Goal: Entertainment & Leisure: Consume media (video, audio)

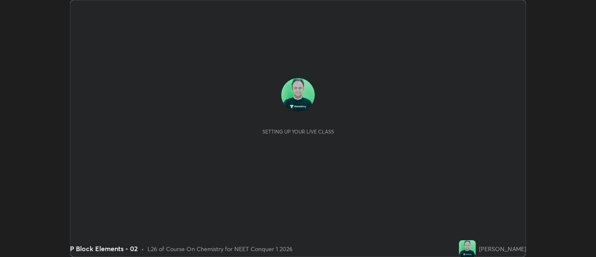
scroll to position [257, 596]
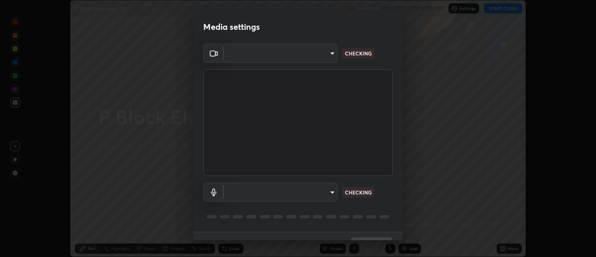
type input "d9b519daceb8a772394af6ea8e45353be5bbf62d8cb1cf3345c472de64055974"
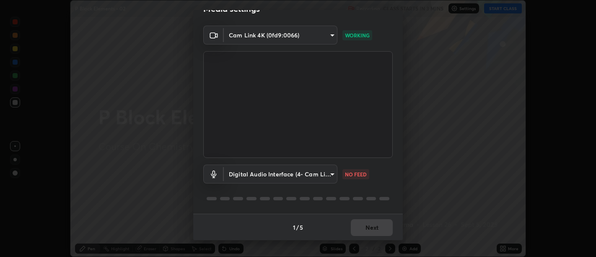
click at [331, 169] on body "Erase all P Block Elements - 02 Recording CLASS STARTS IN 3 MINS Settings START…" at bounding box center [298, 128] width 596 height 257
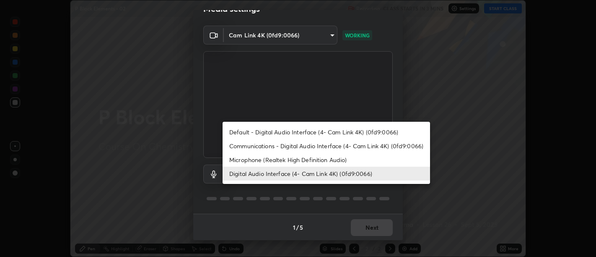
click at [305, 159] on li "Microphone (Realtek High Definition Audio)" at bounding box center [327, 160] width 208 height 14
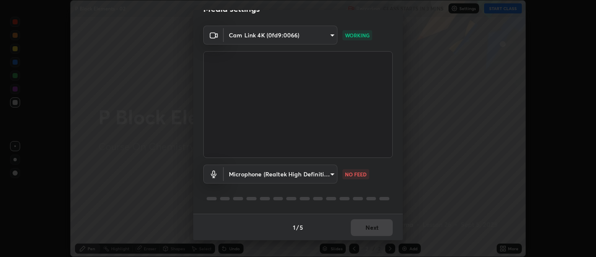
click at [330, 172] on body "Erase all P Block Elements - 02 Recording CLASS STARTS IN 3 MINS Settings START…" at bounding box center [298, 128] width 596 height 257
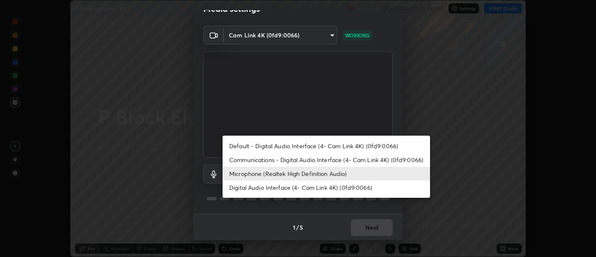
click at [295, 185] on li "Digital Audio Interface (4- Cam Link 4K) (0fd9:0066)" at bounding box center [327, 187] width 208 height 14
type input "5912877718746b52c0806f9022d40e7bdc2f1b37034d74c7cf9e990fd38ad14d"
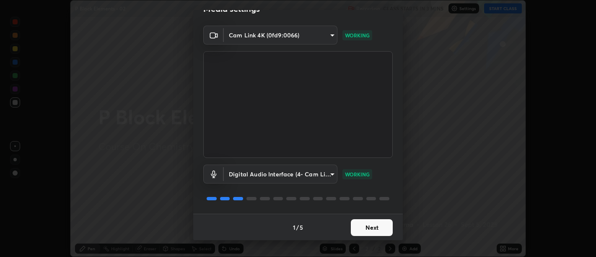
click at [366, 231] on button "Next" at bounding box center [372, 227] width 42 height 17
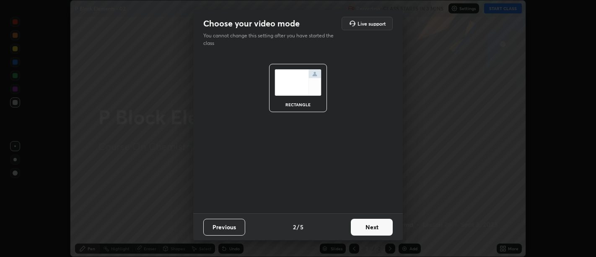
click at [367, 229] on button "Next" at bounding box center [372, 227] width 42 height 17
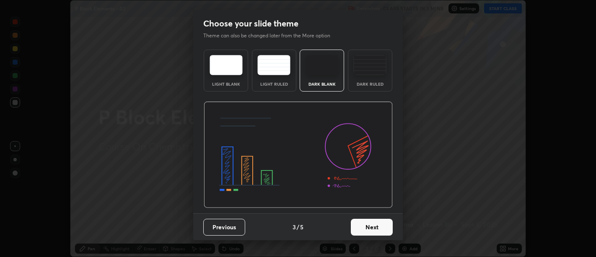
click at [368, 229] on button "Next" at bounding box center [372, 227] width 42 height 17
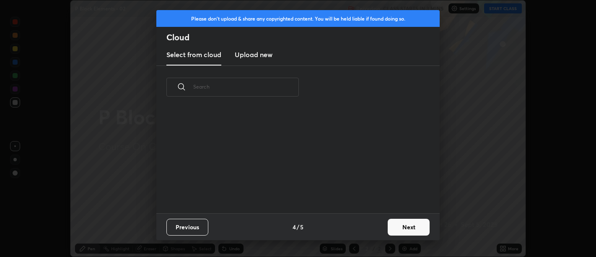
click at [398, 226] on button "Next" at bounding box center [409, 227] width 42 height 17
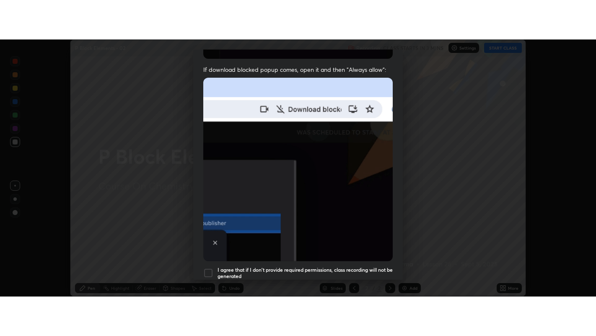
scroll to position [189, 0]
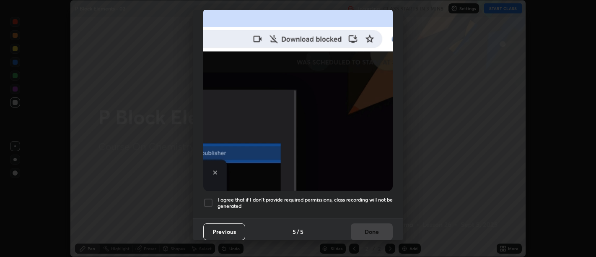
click at [359, 201] on h5 "I agree that if I don't provide required permissions, class recording will not …" at bounding box center [305, 202] width 175 height 13
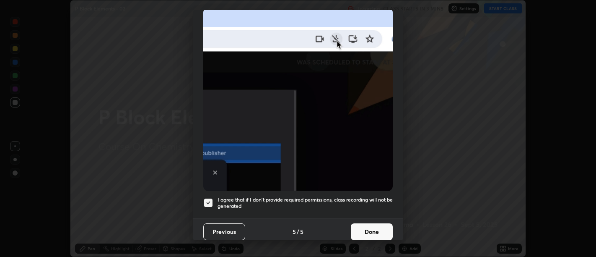
click at [367, 224] on button "Done" at bounding box center [372, 231] width 42 height 17
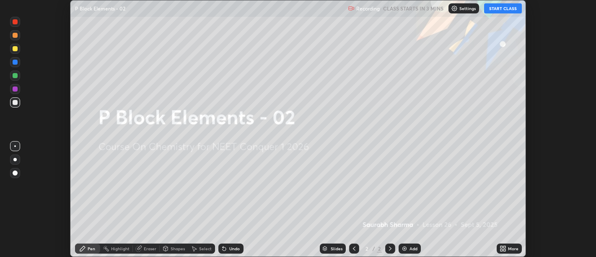
click at [502, 247] on icon at bounding box center [502, 247] width 2 height 2
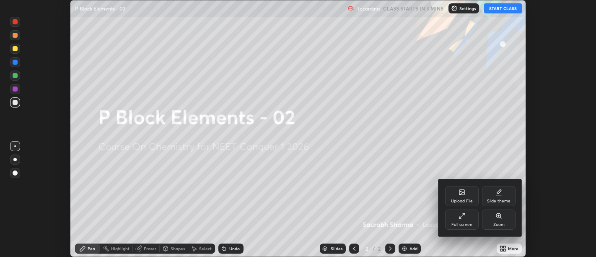
click at [462, 218] on icon at bounding box center [462, 215] width 7 height 7
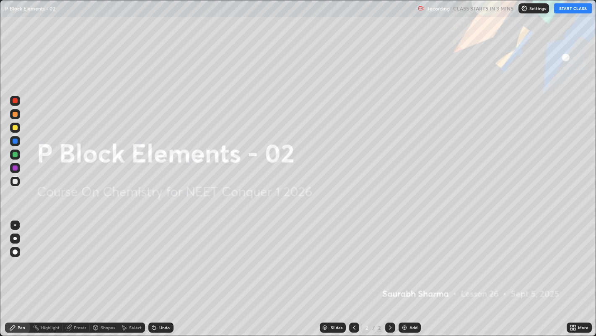
scroll to position [336, 596]
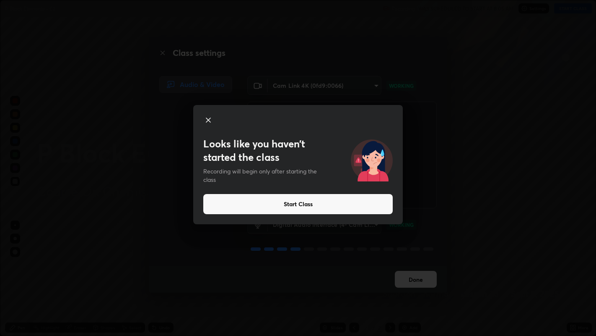
click at [365, 198] on button "Start Class" at bounding box center [298, 204] width 190 height 20
click at [330, 206] on button "Start Class" at bounding box center [298, 204] width 190 height 20
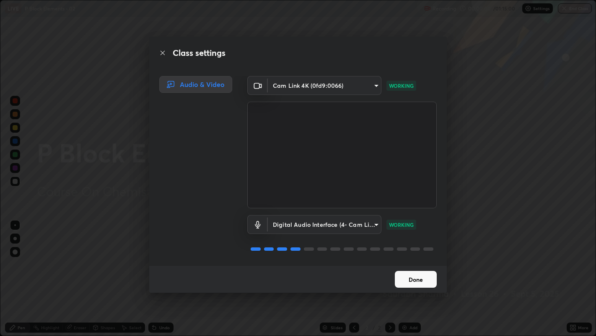
click at [330, 205] on video at bounding box center [342, 155] width 190 height 107
click at [414, 256] on button "Done" at bounding box center [416, 279] width 42 height 17
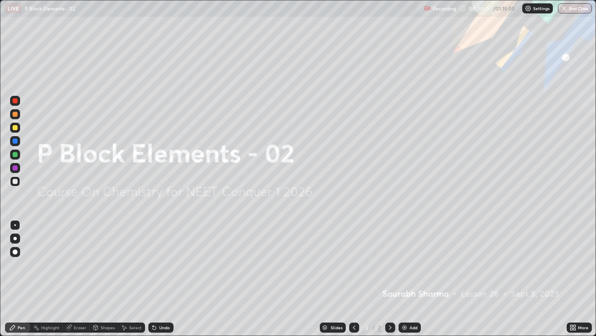
click at [414, 256] on div "Add" at bounding box center [410, 327] width 22 height 10
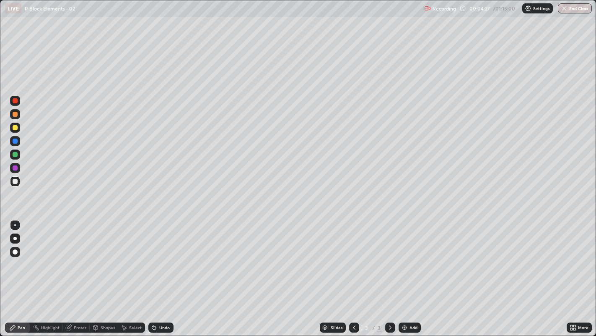
click at [16, 130] on div at bounding box center [15, 127] width 5 height 5
click at [161, 256] on div "Undo" at bounding box center [164, 327] width 10 height 4
click at [161, 256] on div "Undo" at bounding box center [160, 327] width 25 height 10
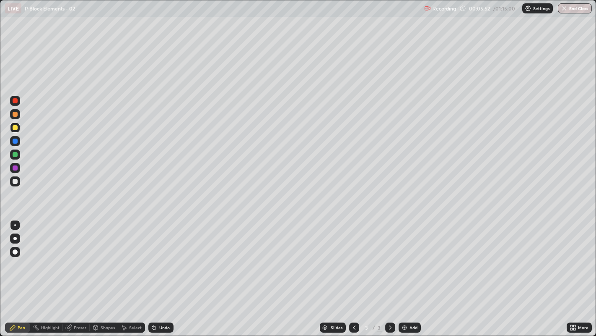
click at [16, 168] on div at bounding box center [15, 167] width 5 height 5
click at [13, 180] on div at bounding box center [15, 181] width 5 height 5
click at [14, 127] on div at bounding box center [15, 127] width 5 height 5
click at [15, 238] on div at bounding box center [14, 238] width 3 height 3
click at [16, 102] on div at bounding box center [15, 100] width 5 height 5
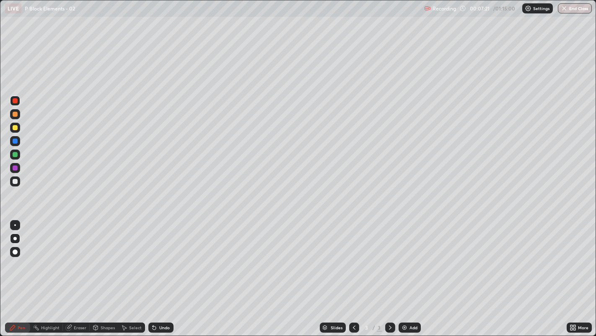
click at [16, 134] on div at bounding box center [15, 127] width 10 height 13
click at [16, 251] on div at bounding box center [15, 251] width 5 height 5
click at [14, 101] on div at bounding box center [15, 100] width 5 height 5
click at [158, 256] on div "Undo" at bounding box center [160, 327] width 25 height 10
click at [161, 256] on div "Undo" at bounding box center [160, 327] width 25 height 10
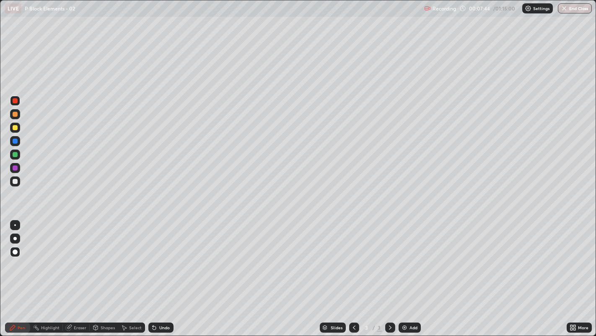
click at [163, 256] on div "Undo" at bounding box center [160, 327] width 25 height 10
click at [164, 256] on div "Undo" at bounding box center [160, 327] width 25 height 10
click at [164, 256] on div "Undo" at bounding box center [164, 327] width 10 height 4
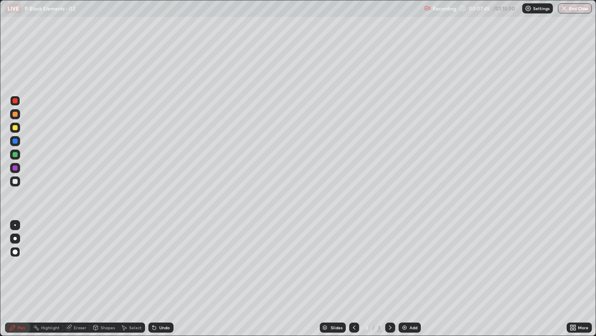
click at [163, 256] on div "Undo" at bounding box center [164, 327] width 10 height 4
click at [164, 256] on div "Undo" at bounding box center [164, 327] width 10 height 4
click at [102, 256] on div "Shapes" at bounding box center [108, 327] width 14 height 4
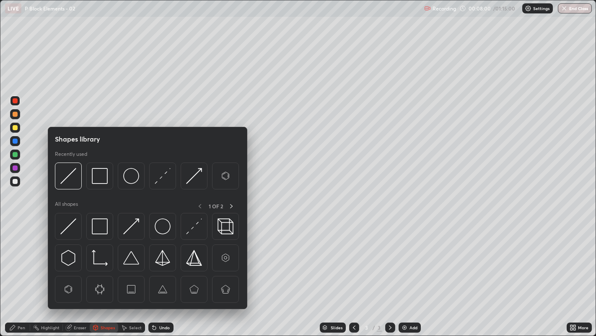
click at [78, 256] on div "Eraser" at bounding box center [80, 327] width 13 height 4
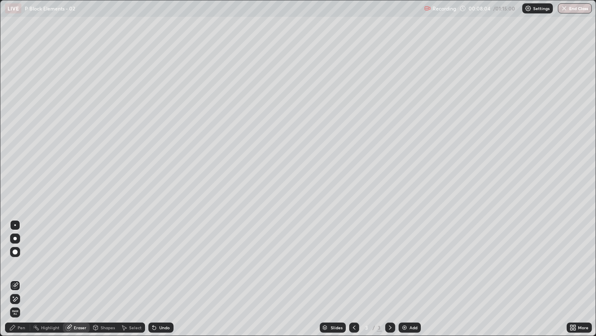
click at [13, 256] on div "Pen" at bounding box center [17, 327] width 25 height 10
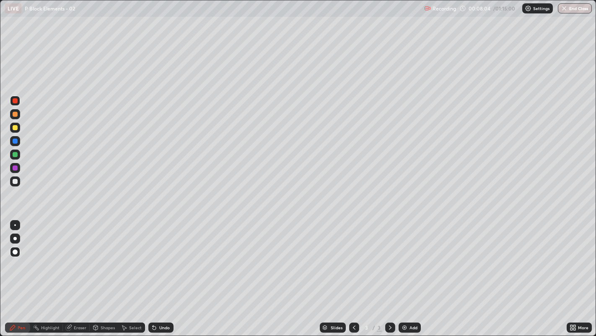
click at [15, 256] on div "Pen" at bounding box center [17, 327] width 25 height 10
click at [411, 256] on div "Add" at bounding box center [414, 327] width 8 height 4
click at [19, 227] on div at bounding box center [15, 225] width 10 height 10
click at [15, 182] on div at bounding box center [15, 181] width 5 height 5
click at [17, 125] on div at bounding box center [15, 127] width 10 height 10
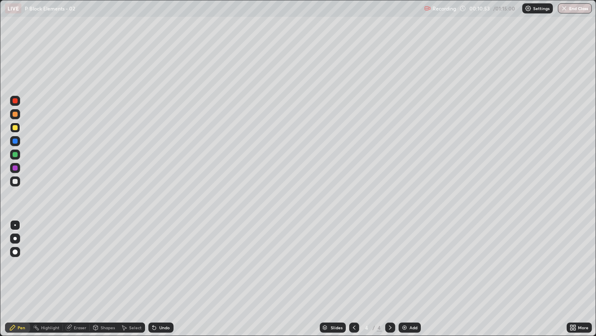
click at [14, 180] on div at bounding box center [15, 181] width 5 height 5
click at [156, 256] on div "Undo" at bounding box center [160, 327] width 25 height 10
click at [153, 256] on icon at bounding box center [153, 325] width 1 height 1
click at [154, 256] on div "Undo" at bounding box center [159, 327] width 29 height 17
click at [155, 256] on div "Undo" at bounding box center [160, 327] width 25 height 10
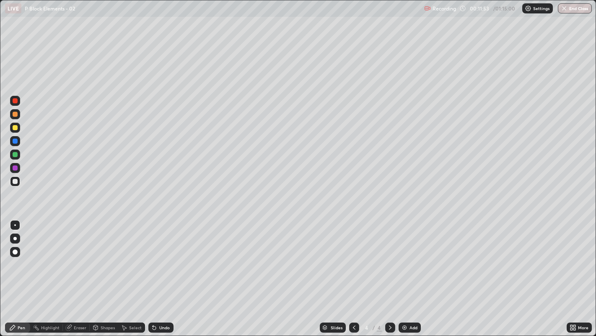
click at [18, 129] on div at bounding box center [15, 127] width 10 height 10
click at [163, 256] on div "Undo" at bounding box center [164, 327] width 10 height 4
click at [167, 256] on div "Undo" at bounding box center [160, 327] width 25 height 10
click at [158, 256] on div "Undo" at bounding box center [160, 327] width 25 height 10
click at [157, 256] on div "Undo" at bounding box center [160, 327] width 25 height 10
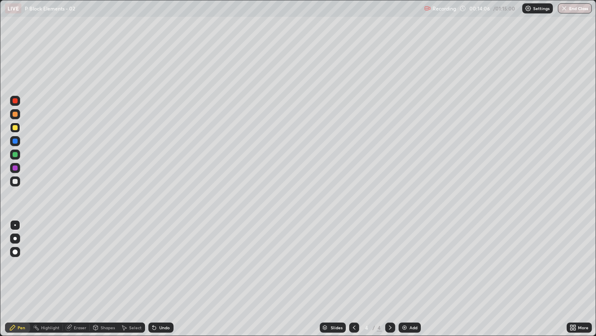
click at [159, 256] on div "Undo" at bounding box center [160, 327] width 25 height 10
click at [164, 256] on div "Undo" at bounding box center [160, 327] width 25 height 10
click at [163, 256] on div "Undo" at bounding box center [164, 327] width 10 height 4
click at [15, 179] on div at bounding box center [15, 181] width 5 height 5
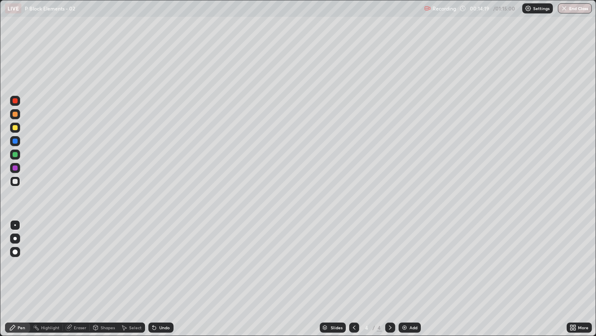
click at [96, 256] on icon at bounding box center [96, 327] width 5 height 5
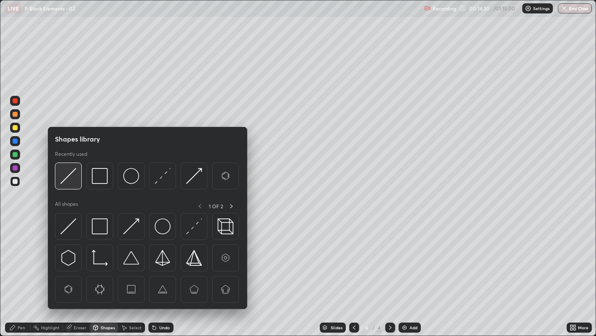
click at [74, 178] on img at bounding box center [68, 176] width 16 height 16
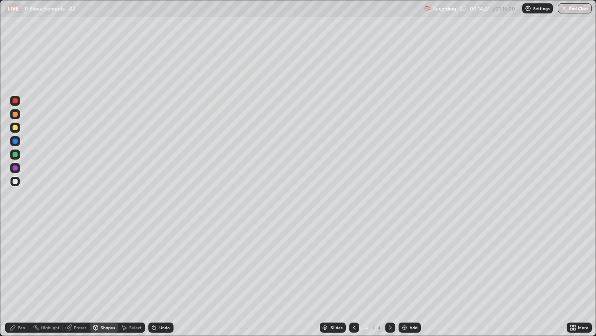
click at [19, 256] on div "Pen" at bounding box center [22, 327] width 8 height 4
click at [410, 256] on div "Add" at bounding box center [414, 327] width 8 height 4
click at [16, 180] on div at bounding box center [15, 181] width 5 height 5
click at [132, 256] on div "Select" at bounding box center [131, 327] width 27 height 10
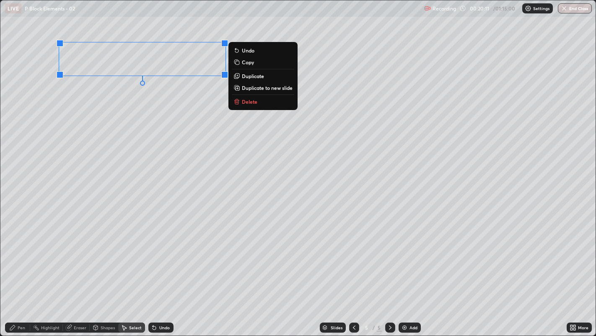
click at [165, 95] on div "0 ° Undo Copy Duplicate Duplicate to new slide Delete" at bounding box center [298, 167] width 596 height 335
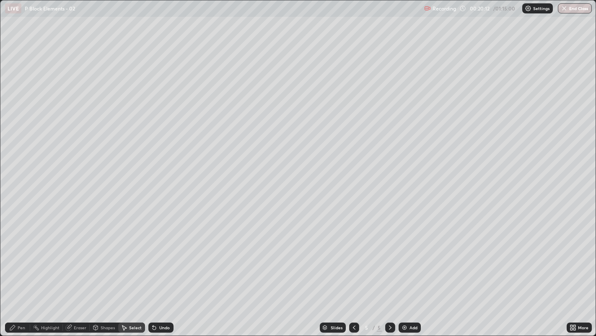
click at [21, 256] on div "Pen" at bounding box center [22, 327] width 8 height 4
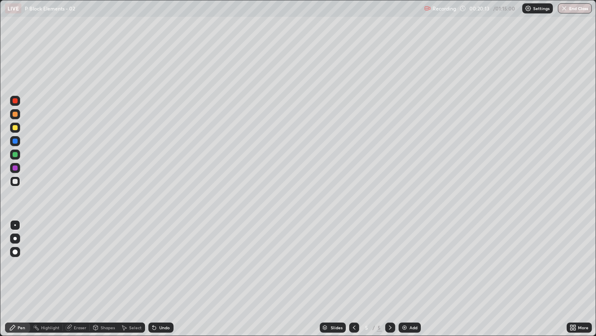
click at [106, 256] on div "Shapes" at bounding box center [104, 327] width 29 height 10
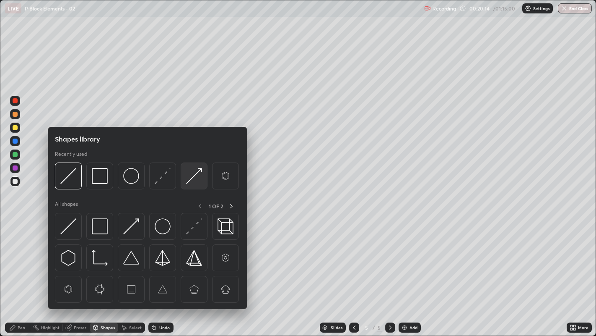
click at [188, 176] on img at bounding box center [194, 176] width 16 height 16
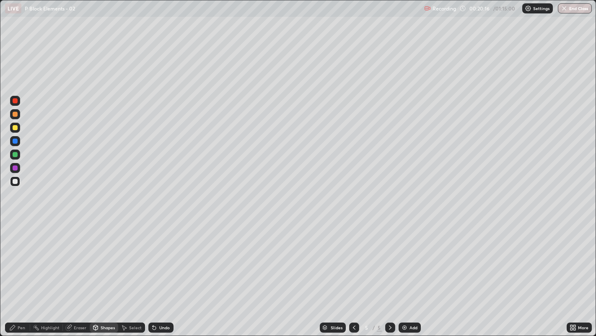
click at [25, 256] on div "Pen" at bounding box center [17, 327] width 25 height 10
click at [98, 256] on icon at bounding box center [95, 327] width 7 height 7
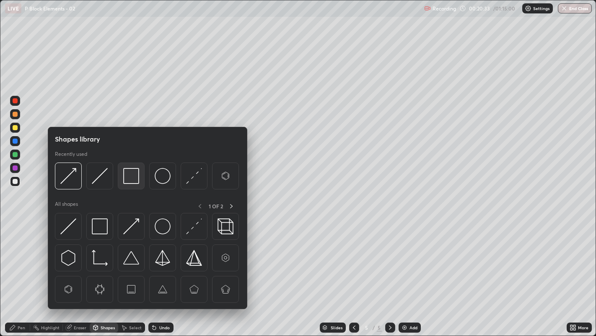
click at [133, 177] on img at bounding box center [131, 176] width 16 height 16
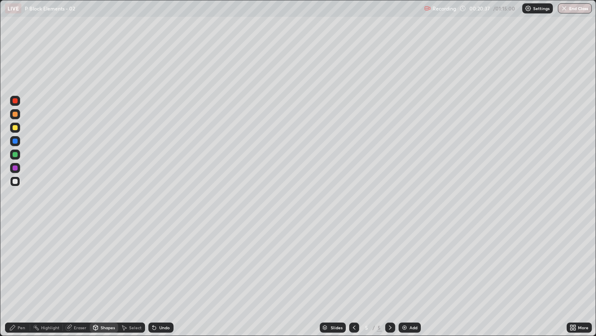
click at [11, 256] on icon at bounding box center [12, 327] width 7 height 7
click at [574, 256] on div "More" at bounding box center [579, 327] width 25 height 17
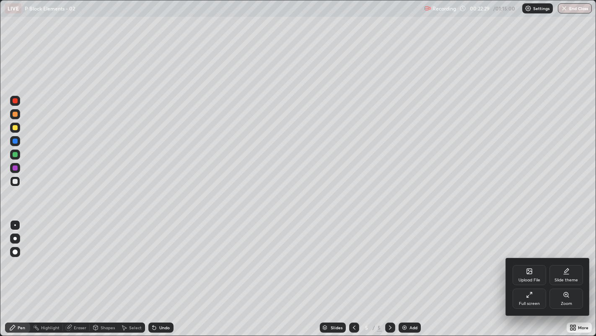
click at [529, 256] on icon at bounding box center [529, 271] width 7 height 7
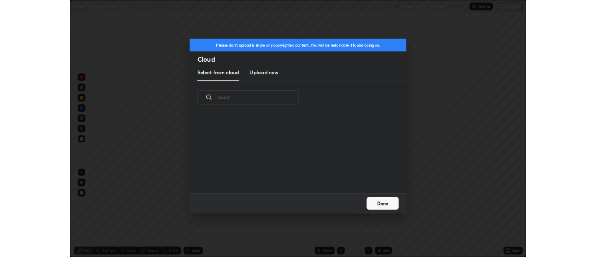
scroll to position [103, 269]
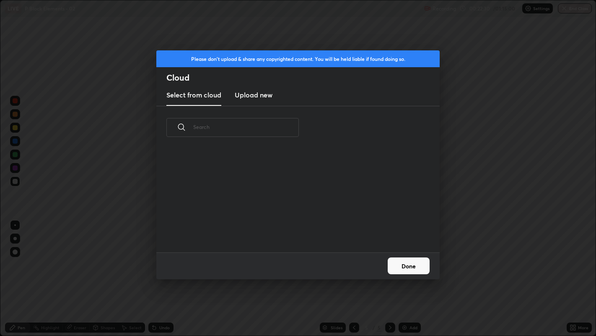
click at [258, 95] on h3 "Upload new" at bounding box center [254, 95] width 38 height 10
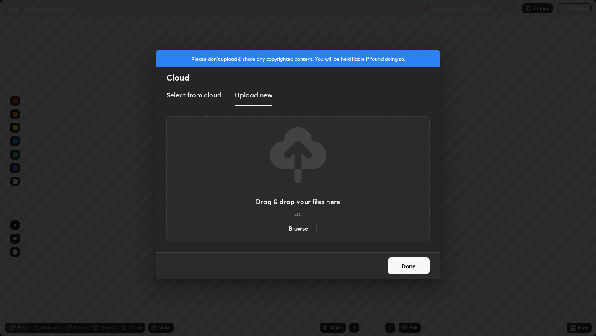
click at [295, 230] on label "Browse" at bounding box center [298, 227] width 37 height 13
click at [280, 230] on input "Browse" at bounding box center [280, 227] width 0 height 13
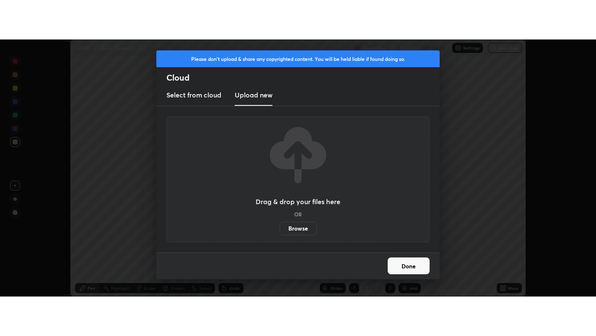
scroll to position [41691, 41351]
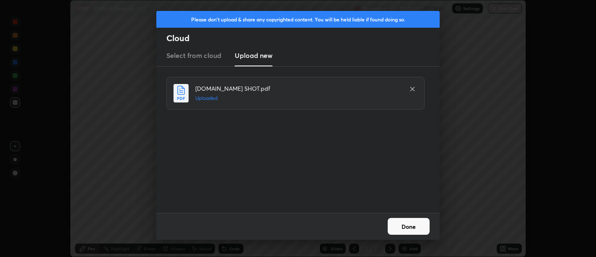
click at [412, 225] on button "Done" at bounding box center [409, 226] width 42 height 17
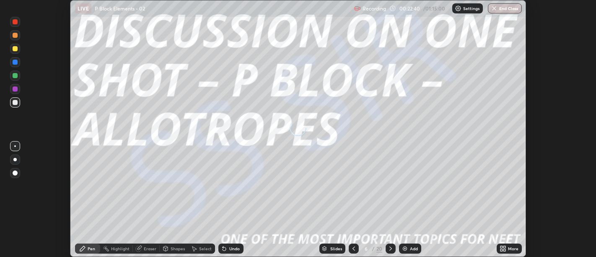
click at [505, 247] on icon at bounding box center [505, 247] width 2 height 2
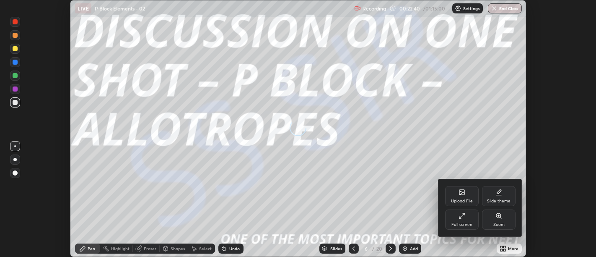
click at [458, 217] on div "Full screen" at bounding box center [462, 219] width 34 height 20
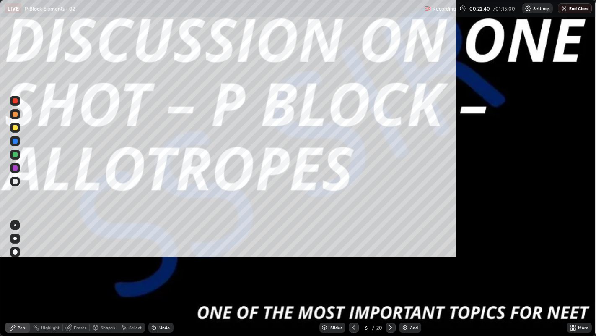
scroll to position [336, 596]
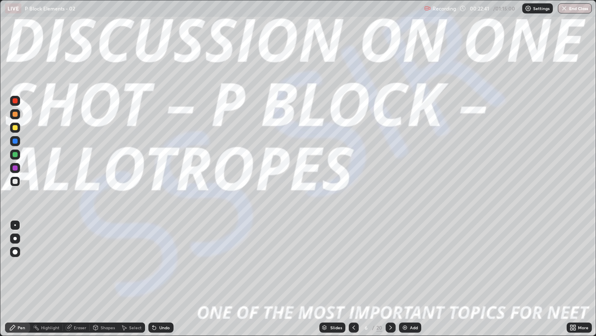
click at [335, 256] on div "Slides" at bounding box center [333, 327] width 26 height 10
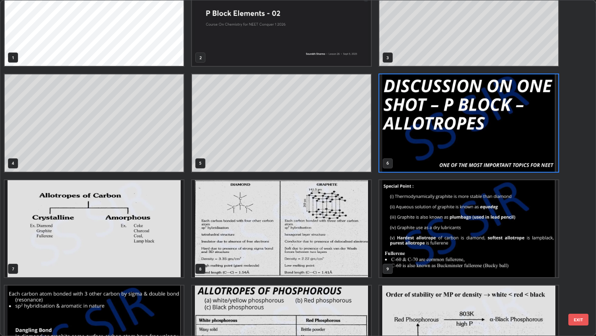
scroll to position [40, 0]
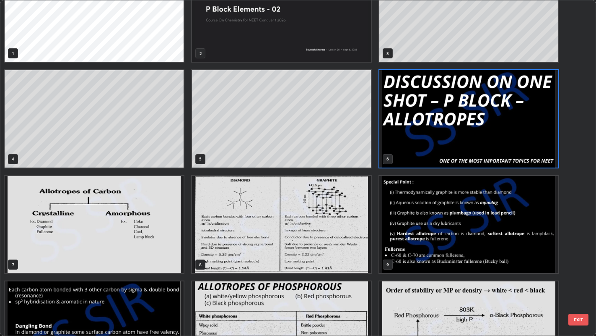
click at [472, 110] on img "grid" at bounding box center [469, 118] width 179 height 97
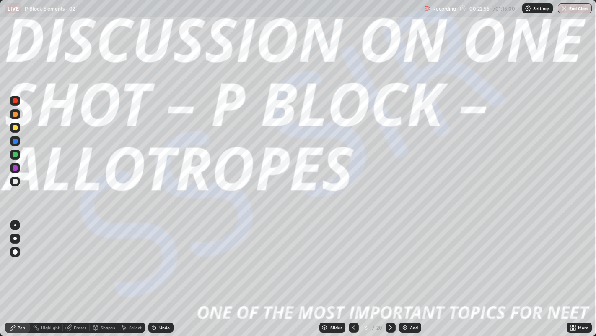
click at [475, 112] on img "grid" at bounding box center [469, 118] width 179 height 97
click at [477, 112] on img "grid" at bounding box center [469, 118] width 179 height 97
click at [352, 256] on icon at bounding box center [354, 327] width 7 height 7
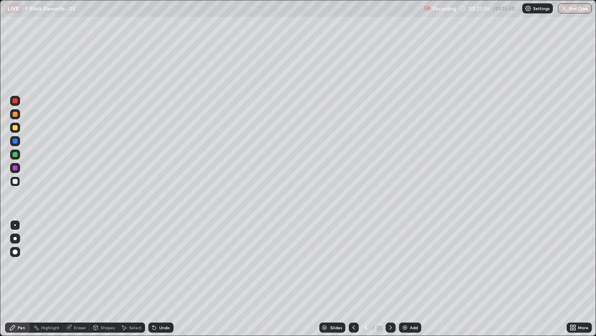
click at [407, 256] on img at bounding box center [405, 327] width 7 height 7
click at [96, 256] on icon at bounding box center [96, 326] width 5 height 1
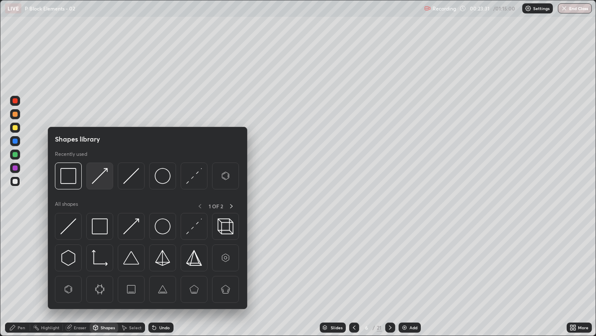
click at [95, 174] on img at bounding box center [100, 176] width 16 height 16
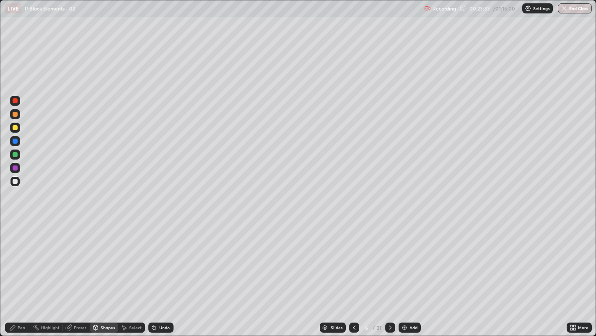
click at [21, 256] on div "Pen" at bounding box center [22, 327] width 8 height 4
click at [102, 256] on div "Shapes" at bounding box center [104, 327] width 29 height 10
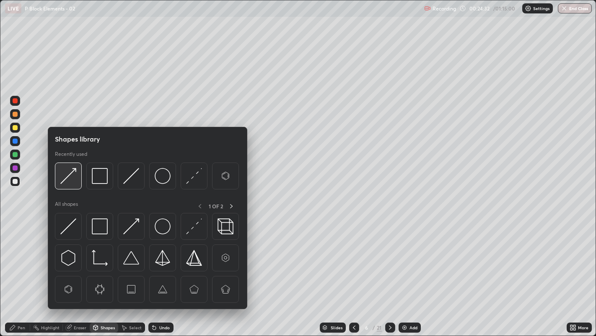
click at [70, 173] on img at bounding box center [68, 176] width 16 height 16
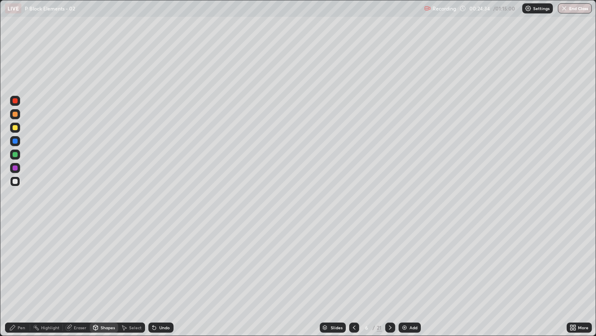
click at [13, 256] on icon at bounding box center [12, 327] width 5 height 5
click at [107, 256] on div "Shapes" at bounding box center [108, 327] width 14 height 4
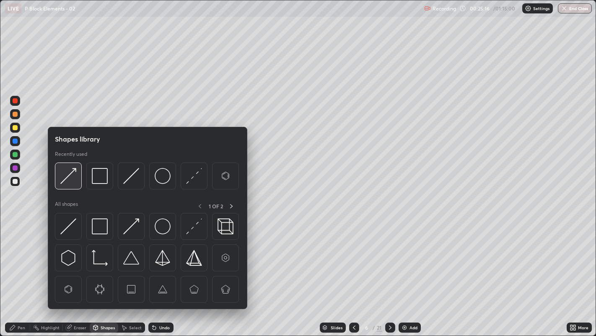
click at [70, 181] on img at bounding box center [68, 176] width 16 height 16
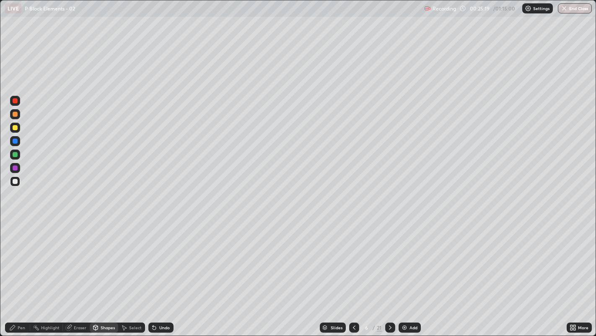
click at [23, 256] on div "Pen" at bounding box center [22, 327] width 8 height 4
click at [405, 256] on img at bounding box center [404, 327] width 7 height 7
click at [389, 256] on icon at bounding box center [390, 327] width 7 height 7
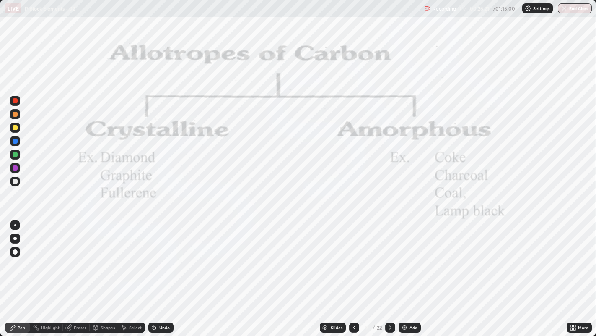
click at [388, 256] on icon at bounding box center [390, 327] width 7 height 7
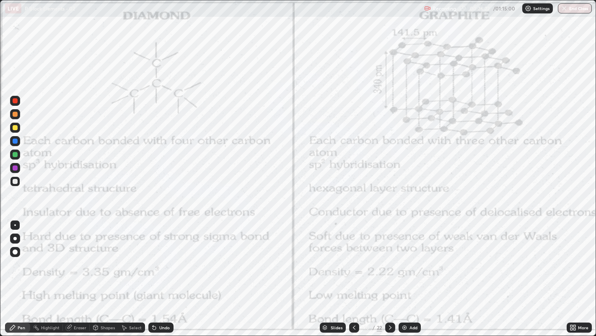
click at [353, 256] on div at bounding box center [354, 327] width 10 height 10
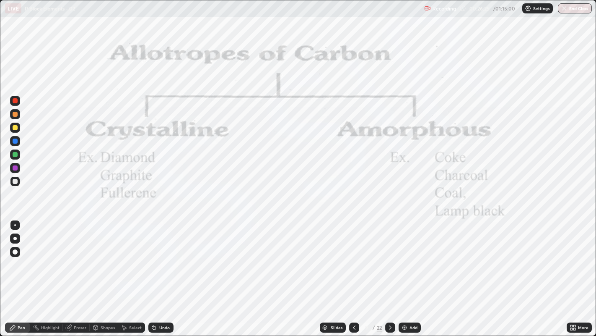
click at [390, 256] on icon at bounding box center [390, 327] width 7 height 7
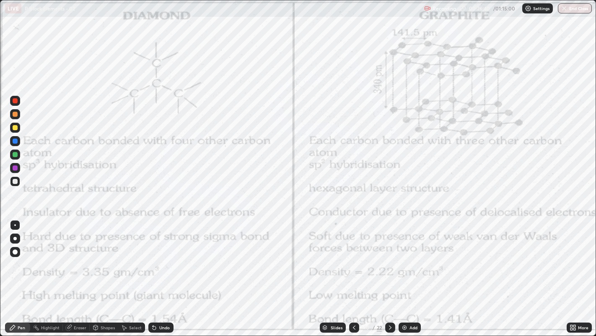
click at [390, 256] on icon at bounding box center [390, 327] width 7 height 7
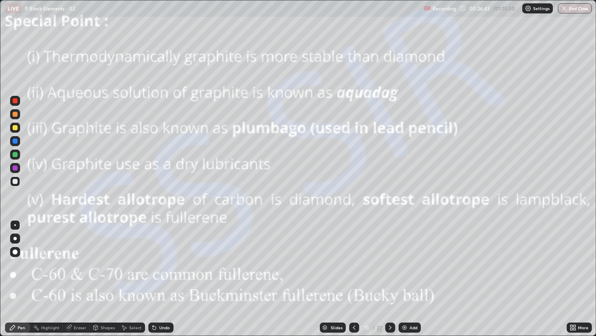
click at [391, 256] on icon at bounding box center [390, 327] width 3 height 4
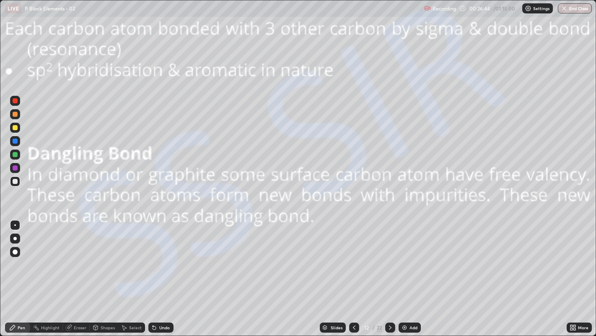
click at [390, 256] on icon at bounding box center [390, 327] width 7 height 7
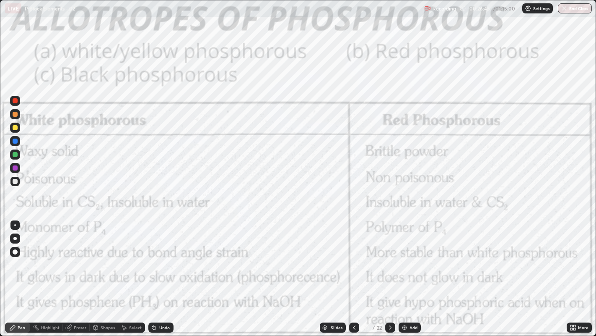
click at [390, 256] on icon at bounding box center [390, 327] width 7 height 7
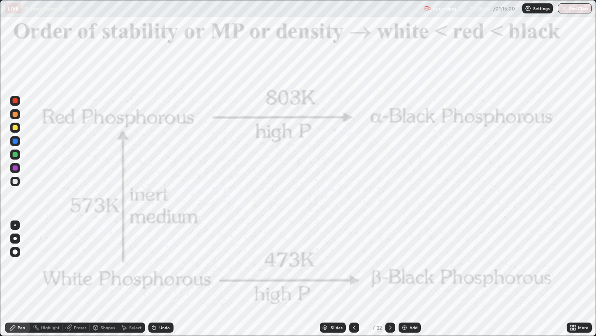
click at [389, 256] on icon at bounding box center [390, 327] width 7 height 7
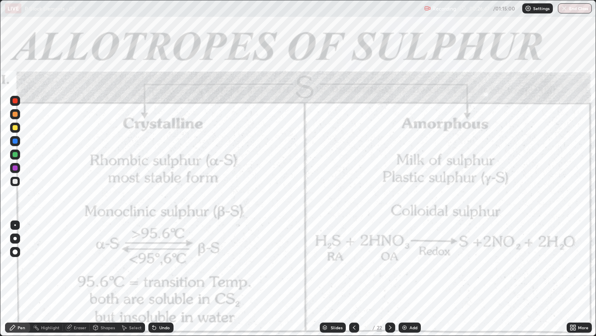
click at [353, 256] on icon at bounding box center [354, 327] width 7 height 7
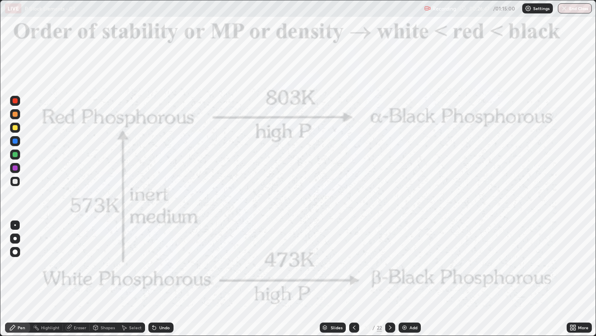
click at [358, 256] on div at bounding box center [354, 327] width 10 height 10
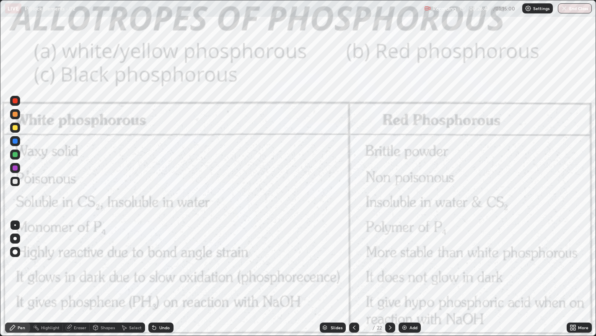
click at [353, 256] on icon at bounding box center [354, 327] width 7 height 7
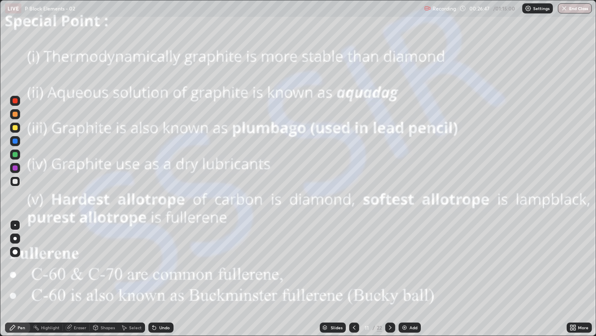
click at [354, 256] on icon at bounding box center [354, 327] width 7 height 7
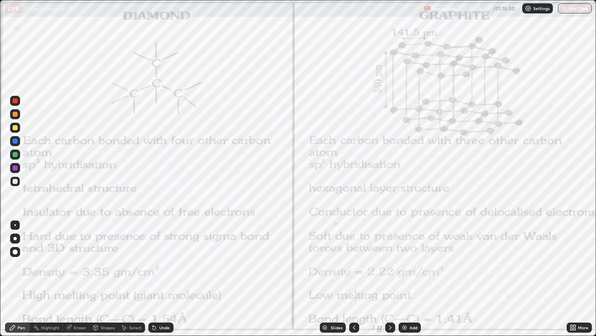
click at [391, 256] on div at bounding box center [390, 327] width 10 height 10
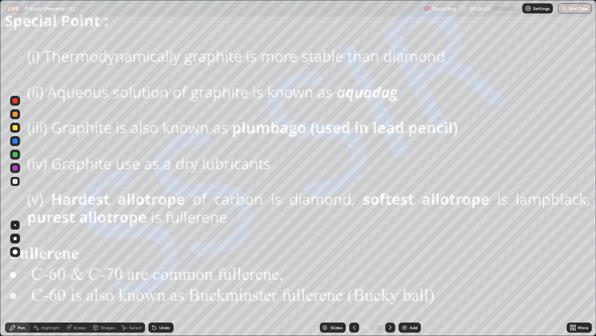
click at [390, 256] on icon at bounding box center [390, 327] width 7 height 7
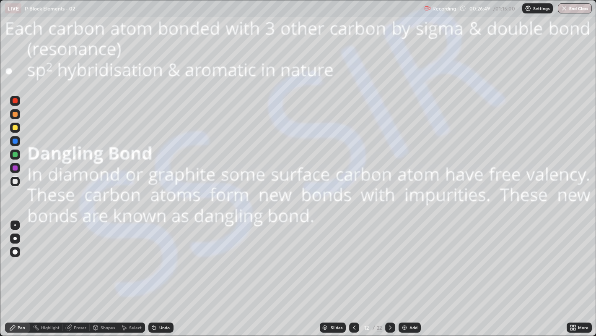
click at [390, 256] on icon at bounding box center [390, 327] width 7 height 7
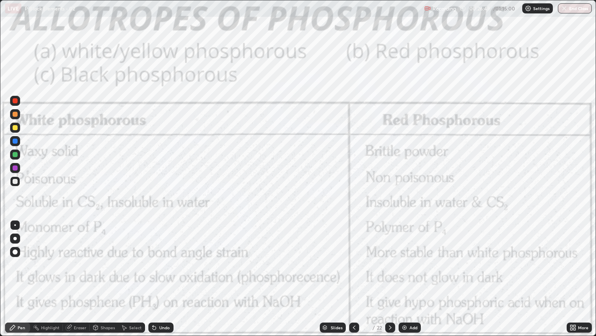
click at [390, 256] on icon at bounding box center [390, 327] width 7 height 7
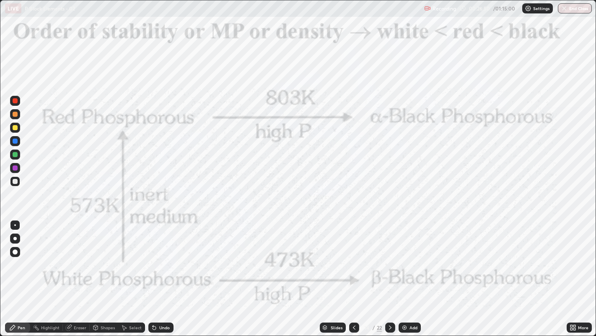
click at [390, 256] on icon at bounding box center [390, 327] width 7 height 7
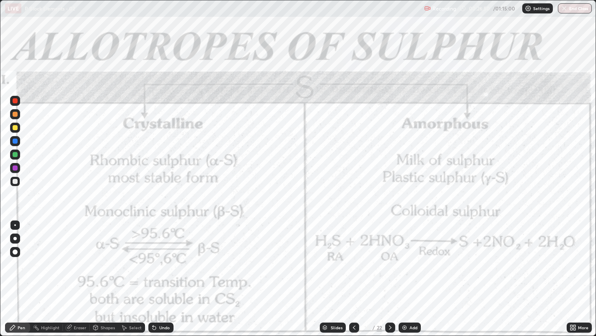
click at [390, 256] on icon at bounding box center [390, 327] width 7 height 7
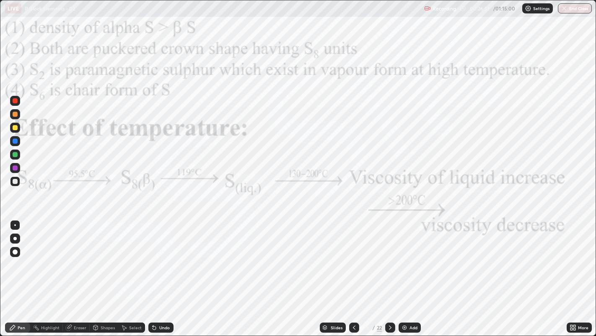
click at [390, 256] on icon at bounding box center [390, 327] width 7 height 7
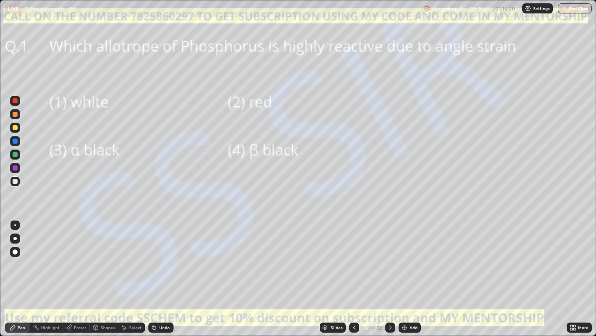
click at [385, 256] on div at bounding box center [390, 327] width 10 height 17
click at [390, 256] on icon at bounding box center [390, 327] width 3 height 4
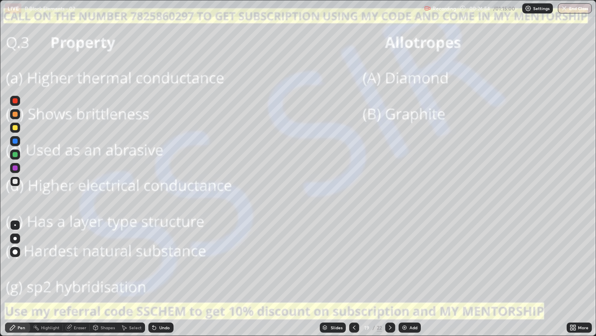
click at [358, 256] on div at bounding box center [354, 327] width 10 height 10
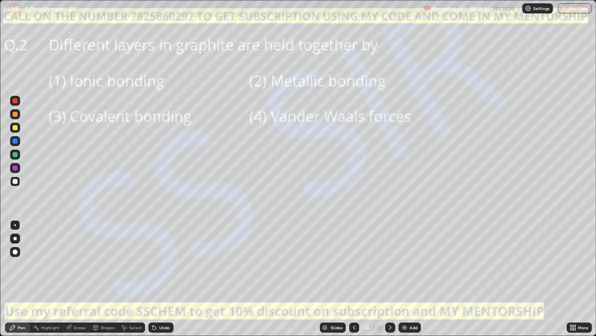
click at [353, 256] on icon at bounding box center [354, 327] width 7 height 7
click at [354, 256] on icon at bounding box center [354, 327] width 7 height 7
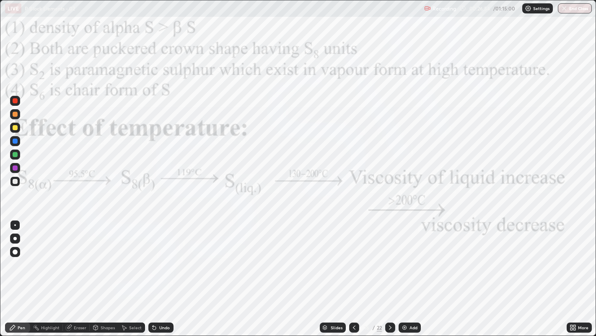
click at [353, 256] on icon at bounding box center [354, 327] width 7 height 7
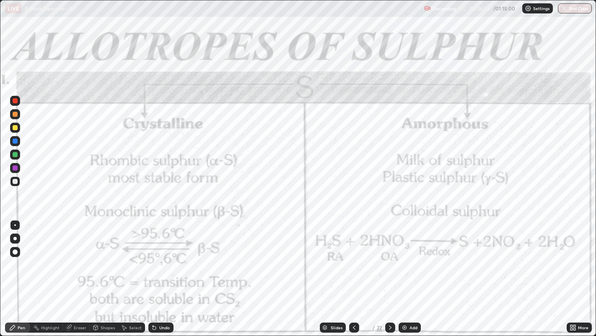
click at [353, 256] on icon at bounding box center [354, 327] width 7 height 7
click at [358, 256] on div at bounding box center [354, 327] width 10 height 10
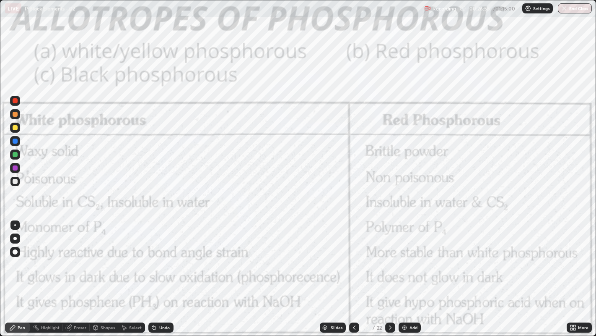
click at [353, 256] on icon at bounding box center [354, 327] width 7 height 7
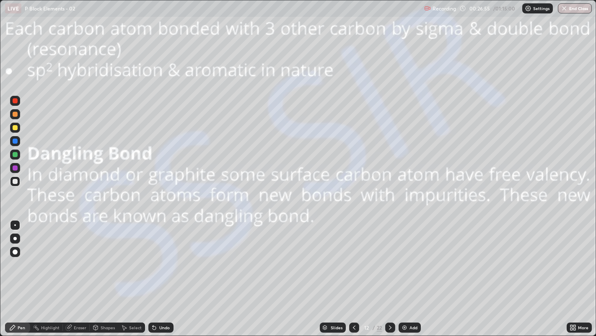
click at [356, 256] on icon at bounding box center [354, 327] width 7 height 7
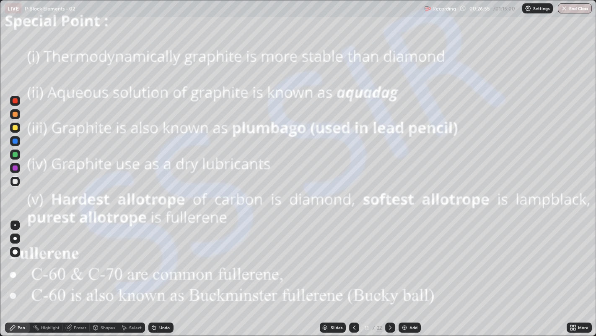
click at [358, 256] on div at bounding box center [354, 327] width 10 height 10
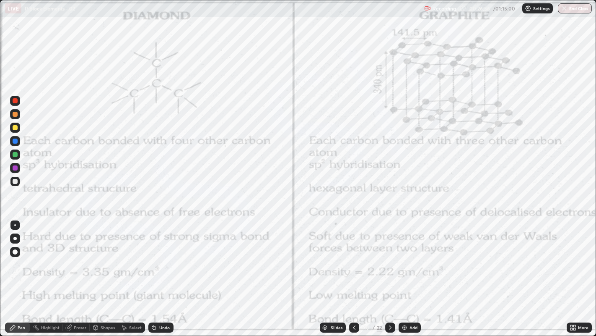
click at [355, 256] on div at bounding box center [354, 327] width 10 height 10
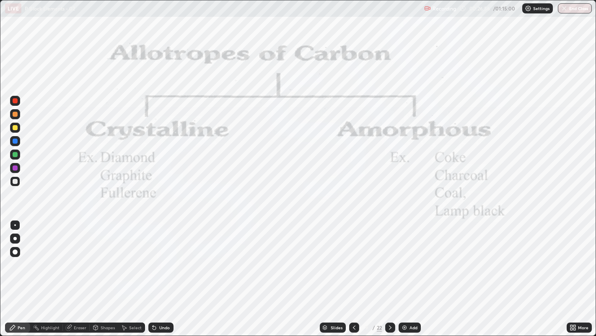
click at [353, 256] on icon at bounding box center [354, 327] width 7 height 7
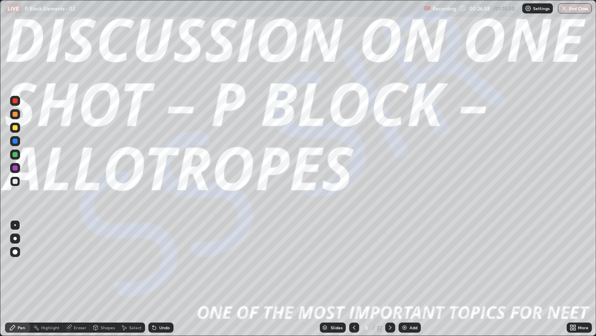
click at [354, 256] on icon at bounding box center [354, 327] width 7 height 7
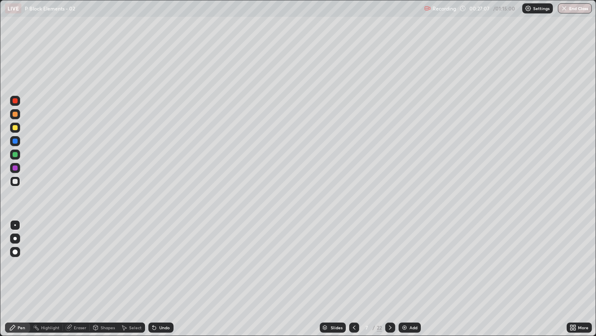
click at [157, 256] on div "Undo" at bounding box center [160, 327] width 25 height 10
click at [159, 256] on div "Undo" at bounding box center [164, 327] width 10 height 4
click at [162, 256] on div "Undo" at bounding box center [164, 327] width 10 height 4
click at [161, 256] on div "Undo" at bounding box center [160, 327] width 25 height 10
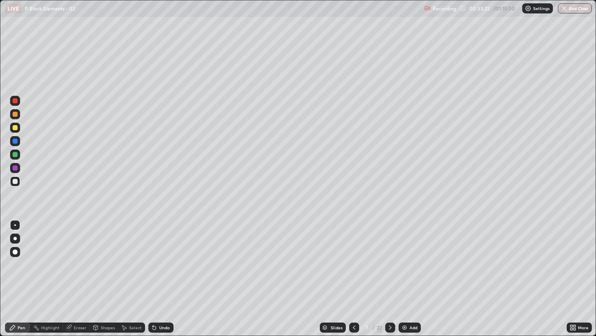
click at [140, 256] on div "Select" at bounding box center [135, 327] width 13 height 4
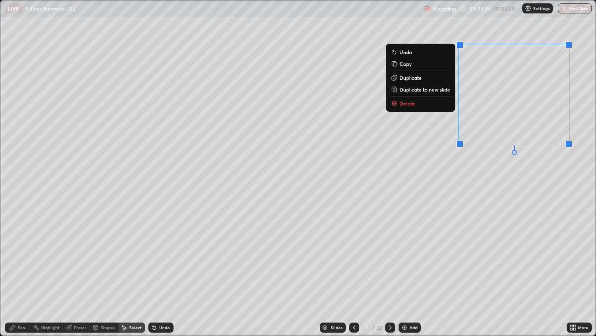
click at [423, 105] on button "Delete" at bounding box center [421, 103] width 63 height 10
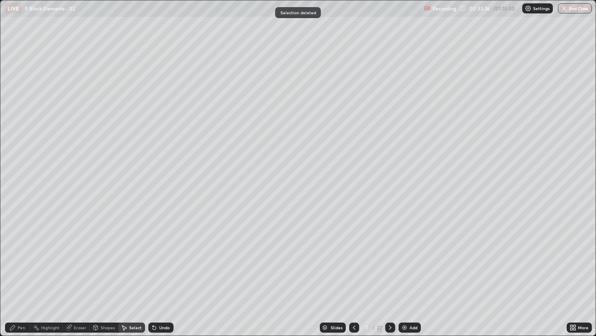
click at [23, 256] on div "Pen" at bounding box center [22, 327] width 8 height 4
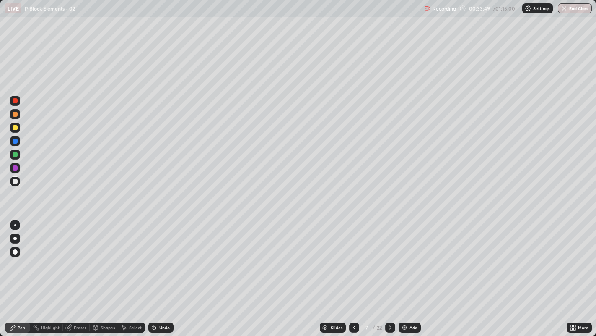
click at [15, 130] on div at bounding box center [15, 127] width 5 height 5
click at [17, 247] on div at bounding box center [15, 252] width 10 height 10
click at [126, 256] on div "Select" at bounding box center [131, 327] width 27 height 10
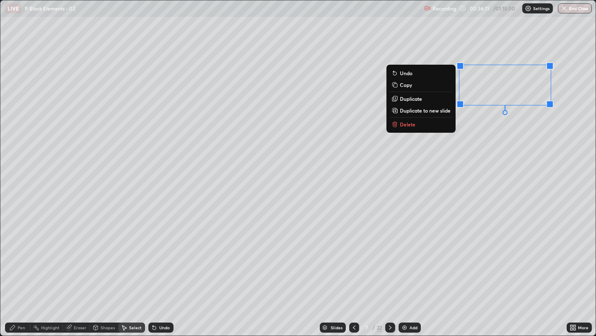
click at [422, 126] on button "Delete" at bounding box center [421, 124] width 63 height 10
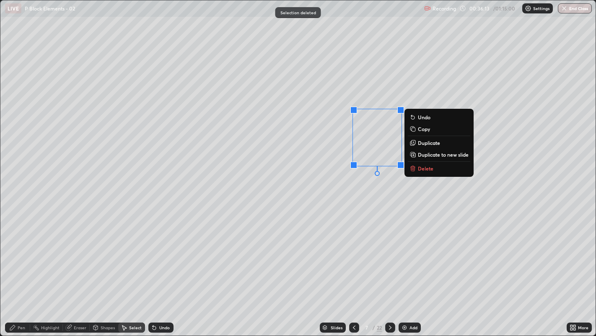
click at [440, 171] on button "Delete" at bounding box center [439, 168] width 63 height 10
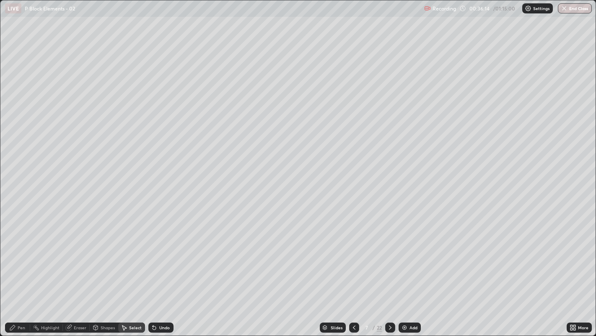
click at [51, 256] on div "Highlight" at bounding box center [50, 327] width 18 height 4
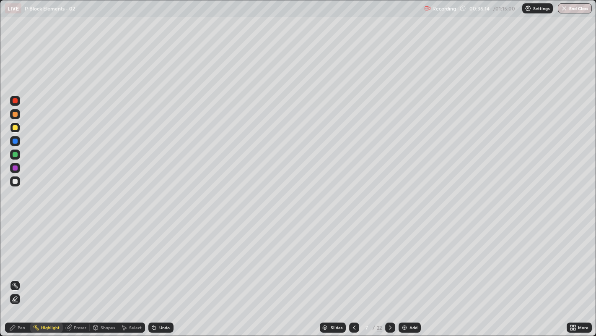
click at [76, 256] on div "Eraser" at bounding box center [80, 327] width 13 height 4
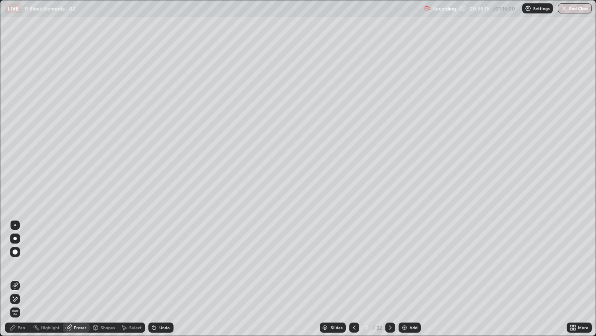
click at [15, 256] on icon at bounding box center [15, 298] width 7 height 7
click at [15, 256] on icon at bounding box center [15, 284] width 5 height 4
click at [15, 256] on icon at bounding box center [12, 327] width 7 height 7
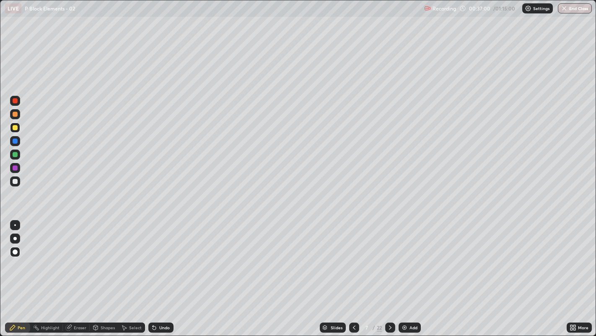
click at [12, 179] on div at bounding box center [15, 181] width 10 height 10
click at [16, 220] on div at bounding box center [15, 225] width 10 height 10
click at [15, 128] on div at bounding box center [15, 127] width 5 height 5
click at [127, 256] on icon at bounding box center [124, 327] width 7 height 7
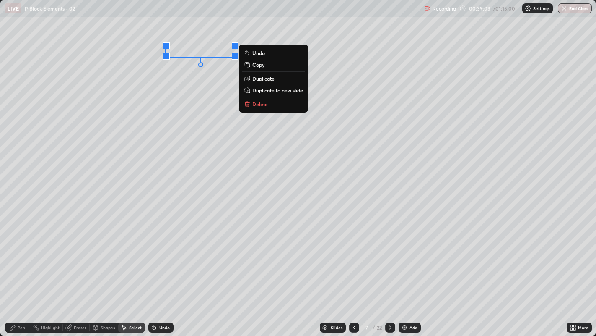
click at [267, 105] on p "Delete" at bounding box center [261, 104] width 16 height 7
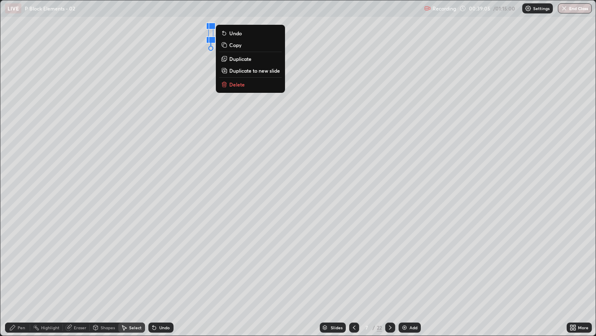
click at [250, 85] on button "Delete" at bounding box center [250, 84] width 63 height 10
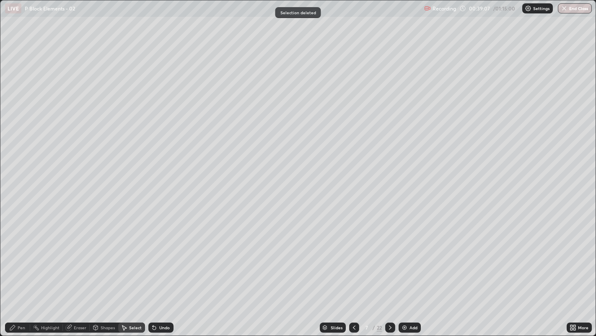
click at [69, 256] on icon at bounding box center [69, 326] width 5 height 4
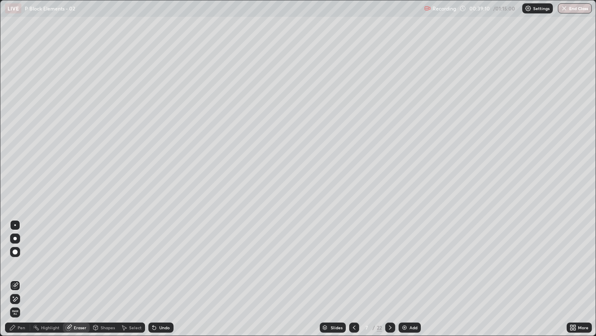
click at [18, 256] on div "Pen" at bounding box center [22, 327] width 8 height 4
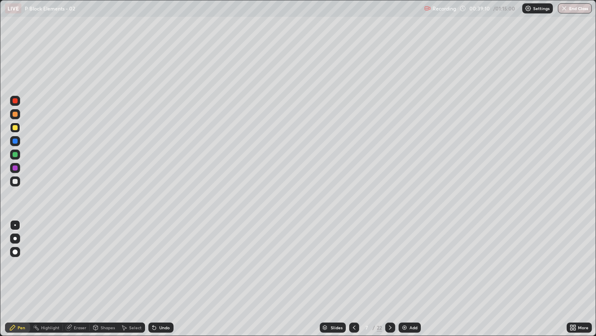
click at [154, 256] on icon at bounding box center [154, 327] width 3 height 3
click at [15, 180] on div at bounding box center [15, 181] width 5 height 5
click at [403, 256] on img at bounding box center [404, 327] width 7 height 7
click at [15, 127] on div at bounding box center [15, 127] width 5 height 5
click at [161, 256] on div "Undo" at bounding box center [164, 327] width 10 height 4
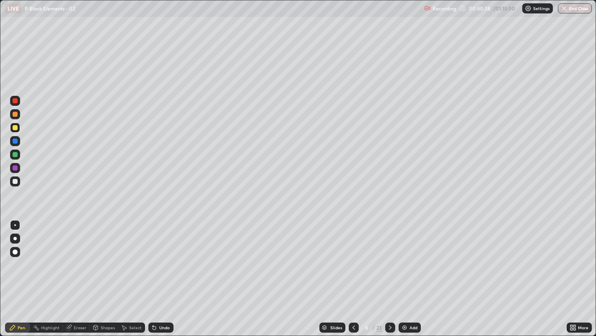
click at [161, 256] on div "Undo" at bounding box center [164, 327] width 10 height 4
click at [159, 256] on div "Undo" at bounding box center [160, 327] width 25 height 10
click at [161, 256] on div "Undo" at bounding box center [160, 327] width 25 height 10
click at [128, 256] on div "Select" at bounding box center [131, 327] width 27 height 10
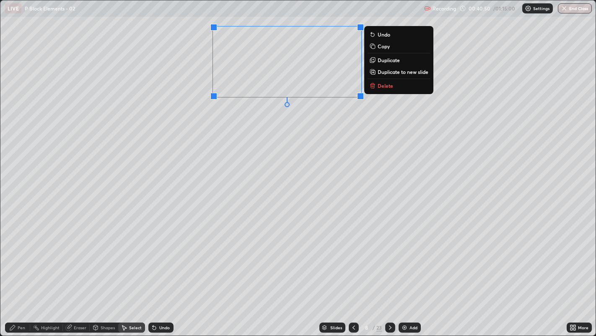
click at [284, 141] on div "0 ° Undo Copy Duplicate Duplicate to new slide Delete" at bounding box center [298, 167] width 596 height 335
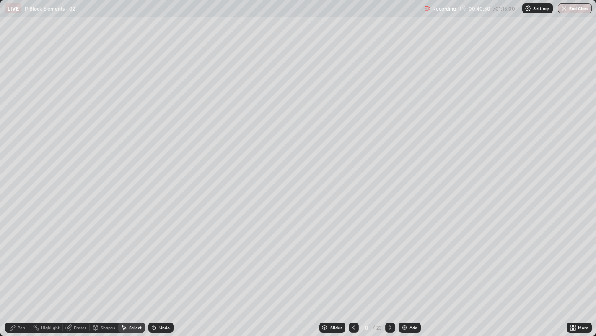
click at [21, 256] on div "Pen" at bounding box center [22, 327] width 8 height 4
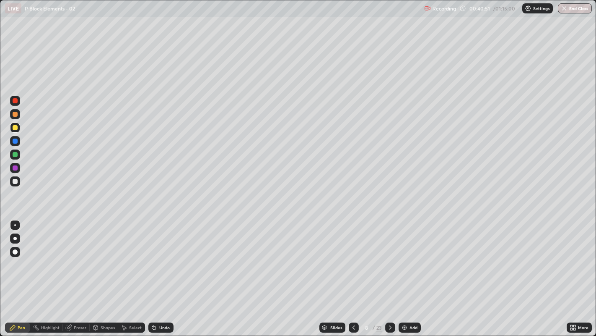
click at [15, 181] on div at bounding box center [15, 181] width 5 height 5
click at [70, 256] on icon at bounding box center [69, 326] width 5 height 4
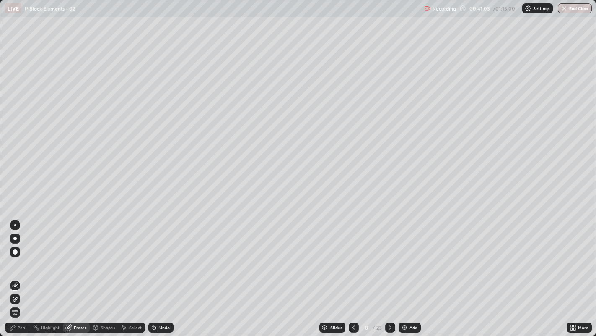
click at [18, 256] on div "Pen" at bounding box center [17, 327] width 25 height 10
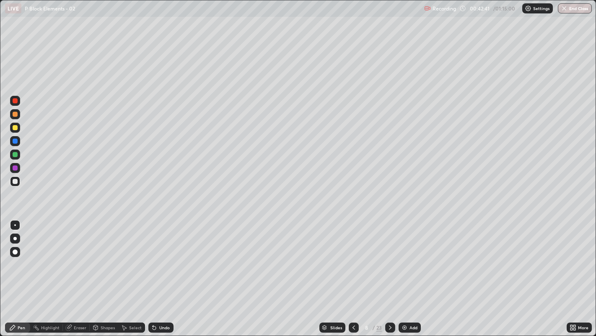
click at [42, 256] on div "Highlight" at bounding box center [50, 327] width 18 height 4
click at [130, 256] on div "Select" at bounding box center [131, 327] width 27 height 10
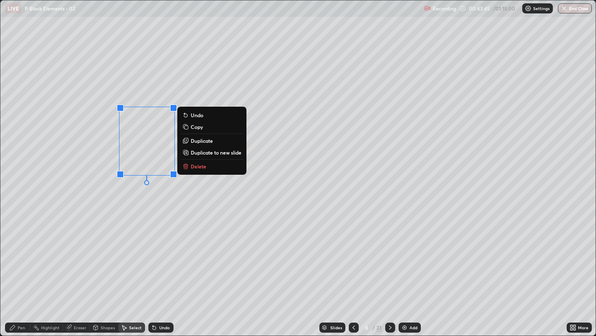
click at [206, 167] on button "Delete" at bounding box center [212, 166] width 63 height 10
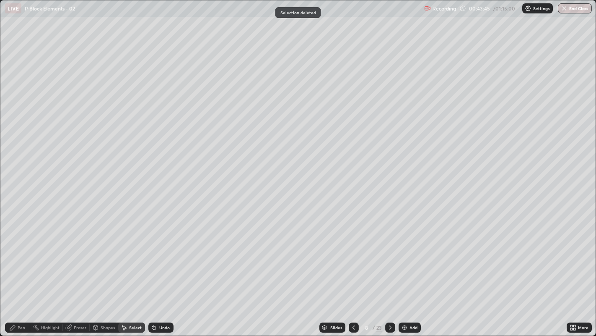
click at [26, 256] on div "Pen" at bounding box center [17, 327] width 25 height 10
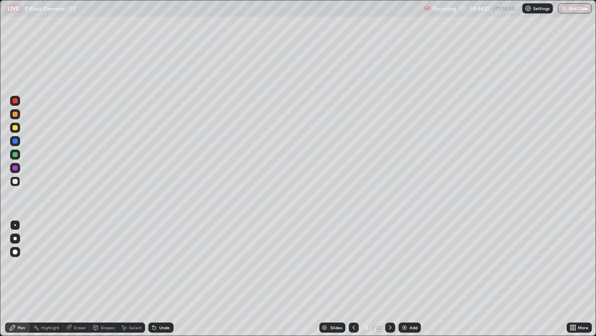
click at [127, 256] on div "Select" at bounding box center [131, 327] width 27 height 10
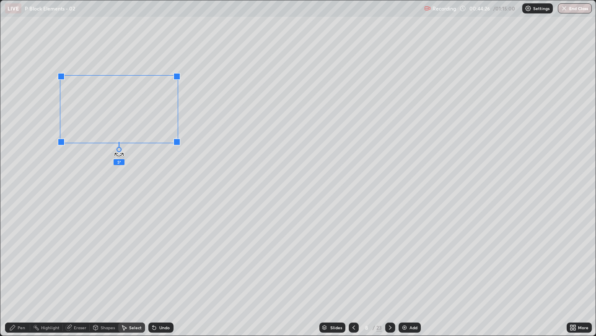
click at [119, 151] on div "5 ° Undo Copy Duplicate Duplicate to new slide Delete" at bounding box center [298, 167] width 596 height 335
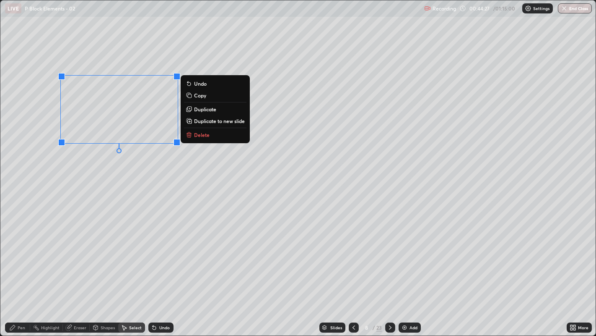
click at [196, 109] on p "Duplicate" at bounding box center [205, 109] width 22 height 7
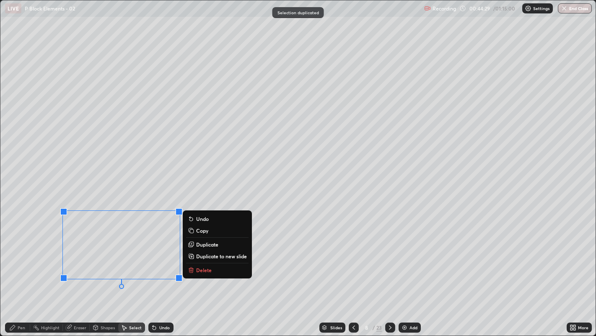
click at [143, 171] on div "0 ° Undo Copy Duplicate Duplicate to new slide Delete" at bounding box center [298, 167] width 596 height 335
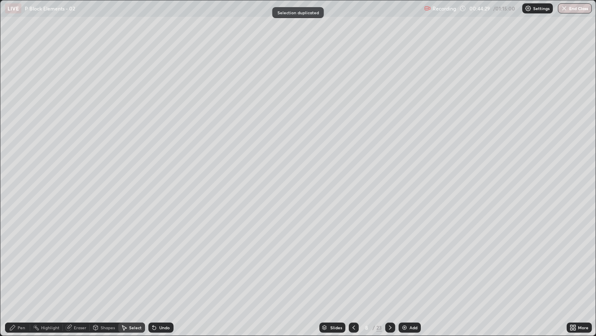
click at [17, 256] on div "Pen" at bounding box center [17, 327] width 25 height 10
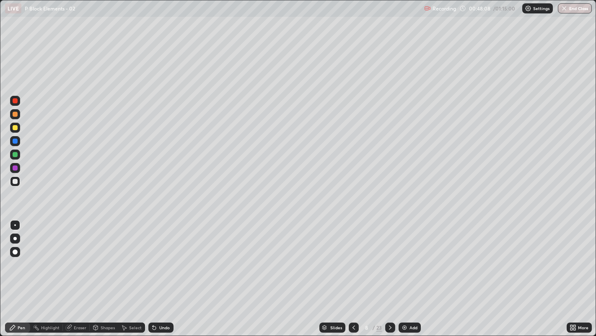
click at [352, 256] on icon at bounding box center [354, 327] width 7 height 7
click at [44, 256] on div "Highlight" at bounding box center [46, 327] width 33 height 10
click at [391, 256] on icon at bounding box center [390, 327] width 3 height 4
click at [420, 256] on div "Add" at bounding box center [410, 327] width 22 height 10
click at [34, 256] on circle at bounding box center [33, 326] width 1 height 1
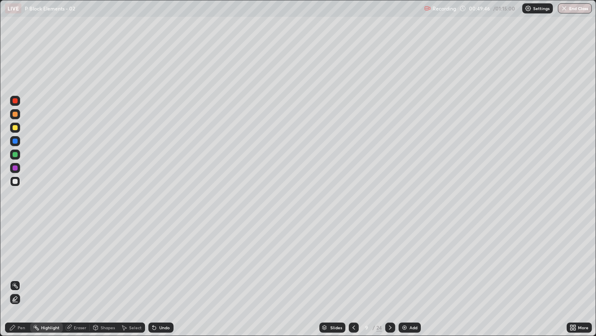
click at [13, 256] on icon at bounding box center [12, 327] width 5 height 5
click at [388, 256] on icon at bounding box center [390, 327] width 7 height 7
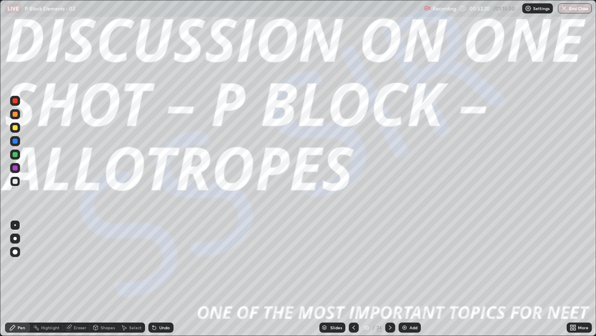
click at [390, 256] on icon at bounding box center [390, 327] width 7 height 7
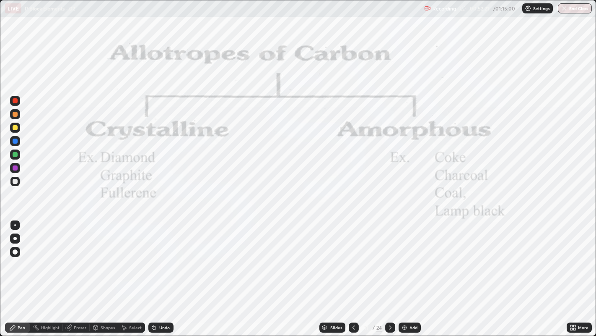
click at [390, 256] on icon at bounding box center [390, 327] width 7 height 7
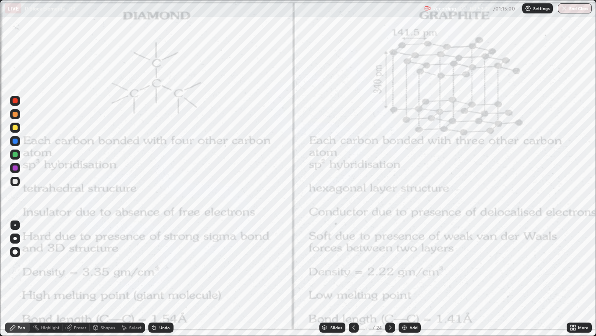
click at [353, 256] on icon at bounding box center [354, 327] width 7 height 7
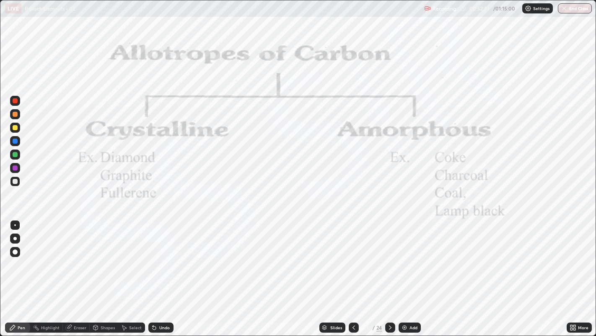
click at [390, 256] on icon at bounding box center [390, 327] width 7 height 7
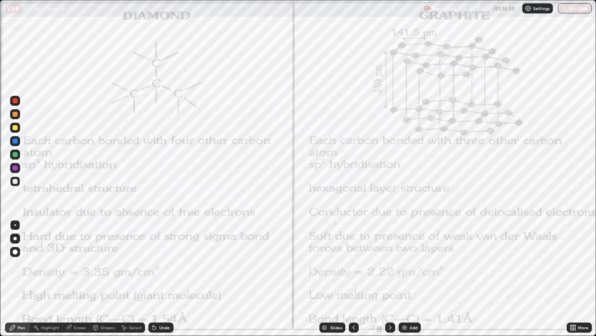
click at [15, 101] on div at bounding box center [15, 100] width 5 height 5
click at [168, 256] on div "Undo" at bounding box center [164, 327] width 10 height 4
click at [165, 256] on div "Undo" at bounding box center [164, 327] width 10 height 4
click at [405, 256] on div "Add" at bounding box center [410, 327] width 22 height 10
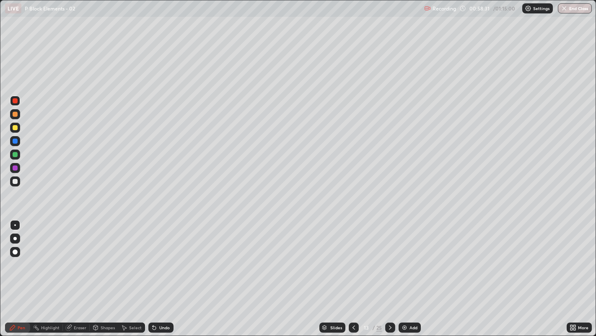
click at [13, 180] on div at bounding box center [15, 181] width 5 height 5
click at [14, 234] on div at bounding box center [15, 238] width 10 height 10
click at [166, 256] on div "Undo" at bounding box center [164, 327] width 10 height 4
click at [167, 256] on div "Undo" at bounding box center [164, 327] width 10 height 4
click at [163, 256] on div "Undo" at bounding box center [164, 327] width 10 height 4
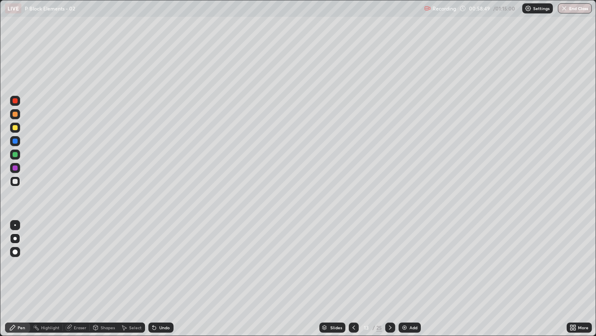
click at [162, 256] on div "Undo" at bounding box center [164, 327] width 10 height 4
click at [169, 256] on div "Undo" at bounding box center [164, 327] width 10 height 4
click at [16, 125] on div at bounding box center [15, 127] width 5 height 5
click at [162, 256] on div "Undo" at bounding box center [164, 327] width 10 height 4
click at [15, 225] on div at bounding box center [15, 225] width 2 height 2
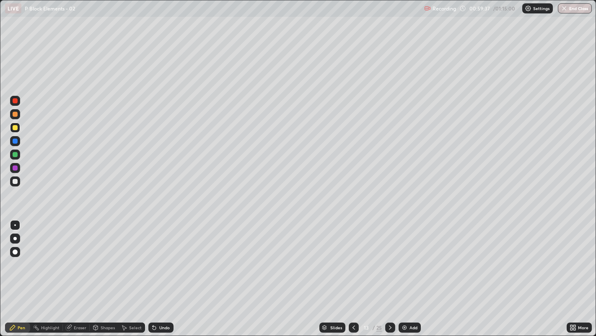
click at [13, 182] on div at bounding box center [15, 181] width 5 height 5
click at [390, 256] on icon at bounding box center [390, 327] width 7 height 7
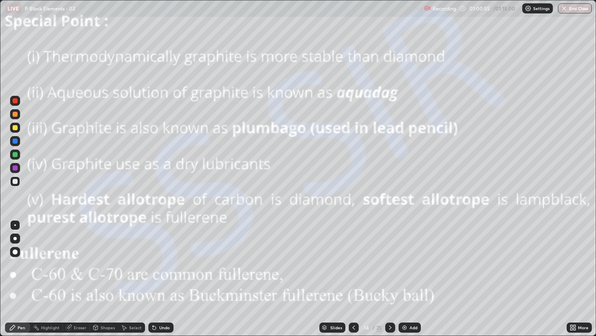
click at [15, 114] on div at bounding box center [15, 114] width 5 height 5
click at [15, 128] on div at bounding box center [15, 127] width 5 height 5
click at [161, 256] on div "Undo" at bounding box center [160, 327] width 25 height 10
click at [13, 256] on div at bounding box center [14, 268] width 13 height 101
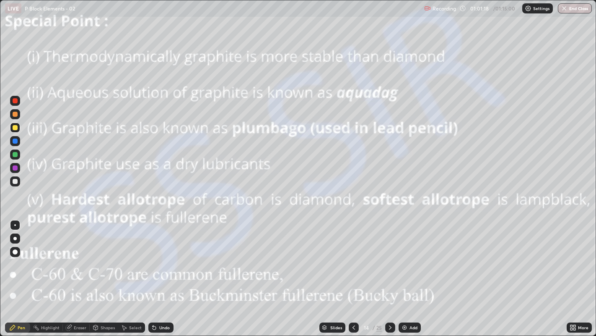
click at [15, 249] on div at bounding box center [15, 252] width 10 height 10
click at [388, 256] on icon at bounding box center [390, 327] width 7 height 7
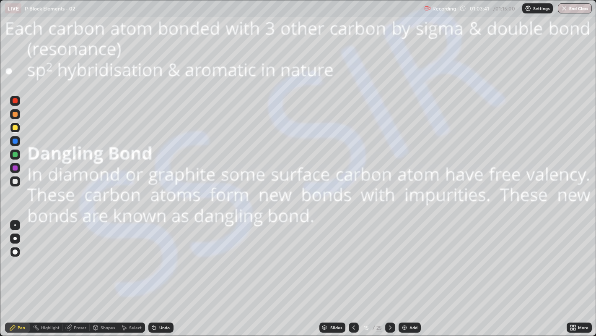
click at [389, 256] on icon at bounding box center [390, 327] width 7 height 7
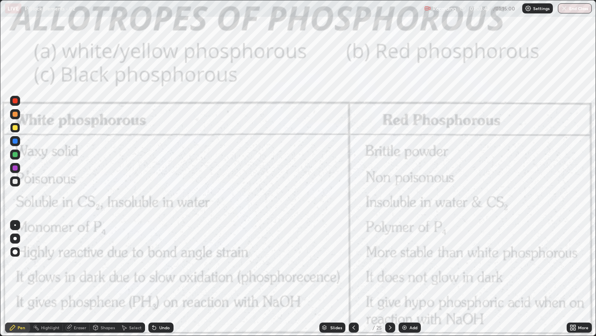
click at [353, 256] on icon at bounding box center [354, 327] width 7 height 7
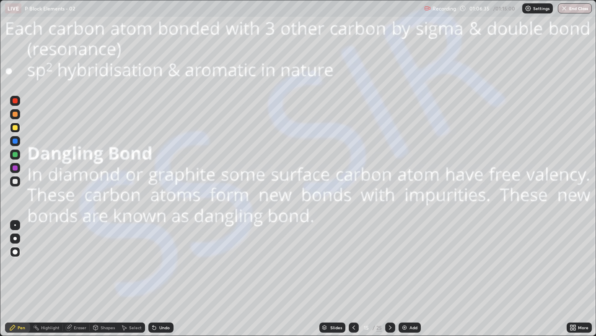
click at [15, 224] on div at bounding box center [15, 225] width 2 height 2
click at [14, 181] on div at bounding box center [15, 181] width 5 height 5
click at [391, 256] on icon at bounding box center [390, 327] width 7 height 7
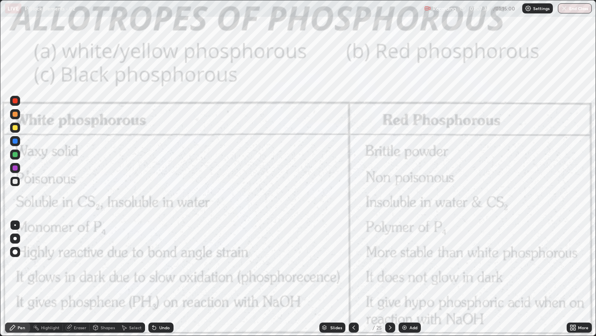
click at [355, 256] on div at bounding box center [354, 327] width 10 height 10
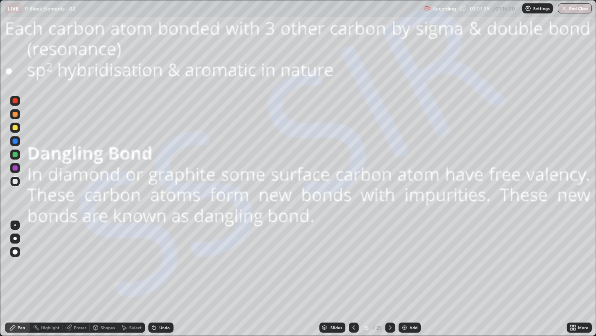
click at [409, 256] on div "Add" at bounding box center [410, 327] width 22 height 10
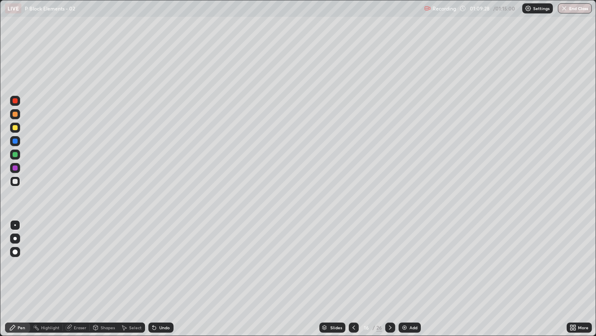
click at [13, 130] on div at bounding box center [15, 127] width 10 height 10
click at [20, 251] on div at bounding box center [15, 252] width 10 height 10
click at [15, 224] on div at bounding box center [15, 225] width 2 height 2
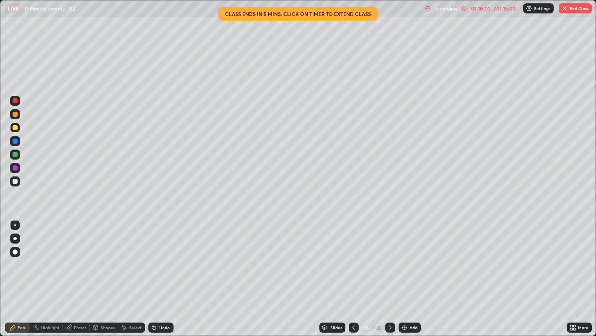
click at [46, 256] on div "Highlight" at bounding box center [50, 327] width 18 height 4
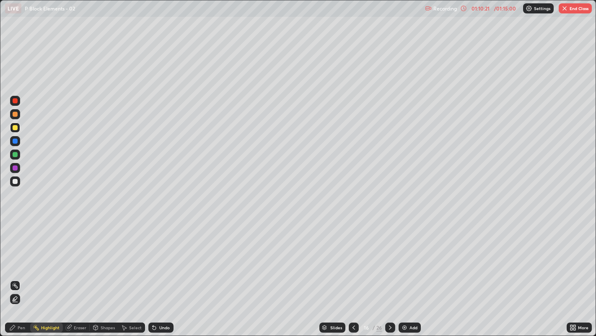
click at [13, 256] on icon at bounding box center [15, 298] width 7 height 7
click at [15, 182] on div at bounding box center [15, 181] width 5 height 5
click at [15, 256] on icon at bounding box center [15, 298] width 7 height 7
click at [13, 256] on icon at bounding box center [12, 327] width 7 height 7
click at [15, 224] on div at bounding box center [15, 225] width 10 height 10
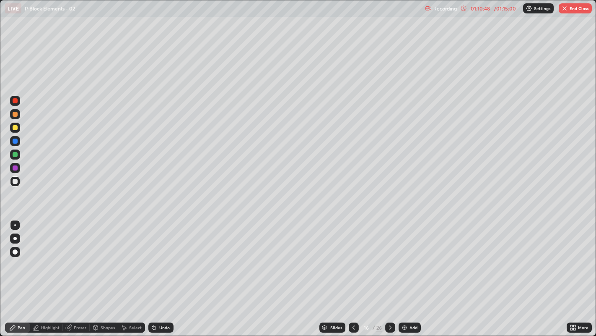
click at [353, 256] on icon at bounding box center [354, 327] width 7 height 7
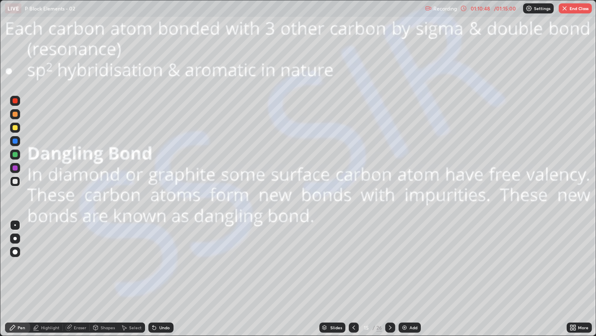
click at [353, 256] on icon at bounding box center [354, 327] width 7 height 7
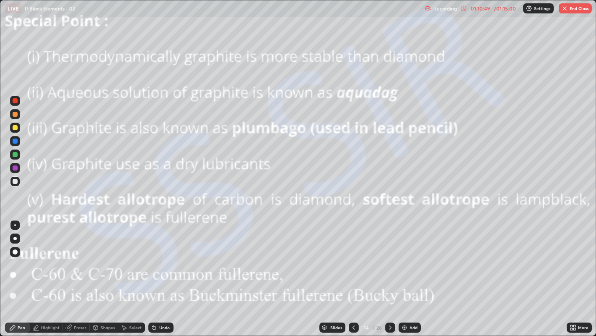
click at [352, 256] on div at bounding box center [354, 327] width 10 height 10
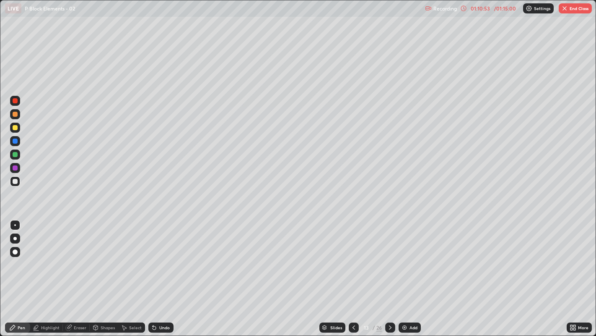
click at [389, 256] on icon at bounding box center [390, 327] width 7 height 7
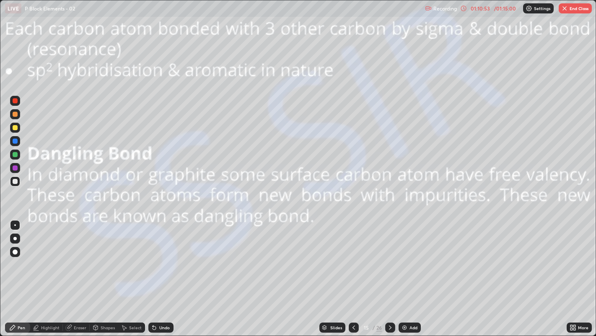
click at [390, 256] on icon at bounding box center [390, 327] width 3 height 4
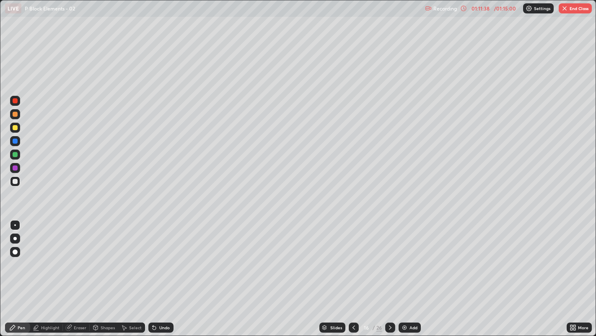
click at [169, 256] on div "Undo" at bounding box center [160, 327] width 25 height 10
click at [167, 256] on div "Undo" at bounding box center [160, 327] width 25 height 10
click at [170, 256] on div "Undo" at bounding box center [160, 327] width 25 height 10
click at [166, 256] on div "Undo" at bounding box center [160, 327] width 25 height 10
click at [169, 256] on div "Undo" at bounding box center [160, 327] width 25 height 10
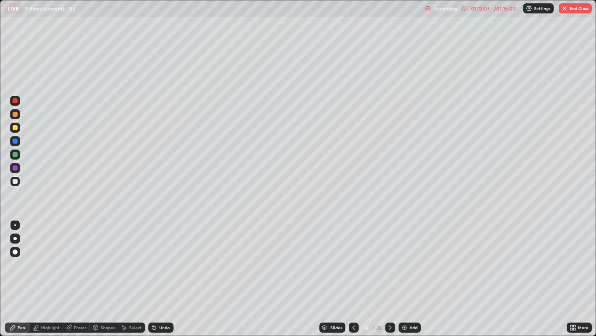
click at [165, 256] on div "Undo" at bounding box center [160, 327] width 25 height 10
